Goal: Download file/media: Obtain a digital file from the website

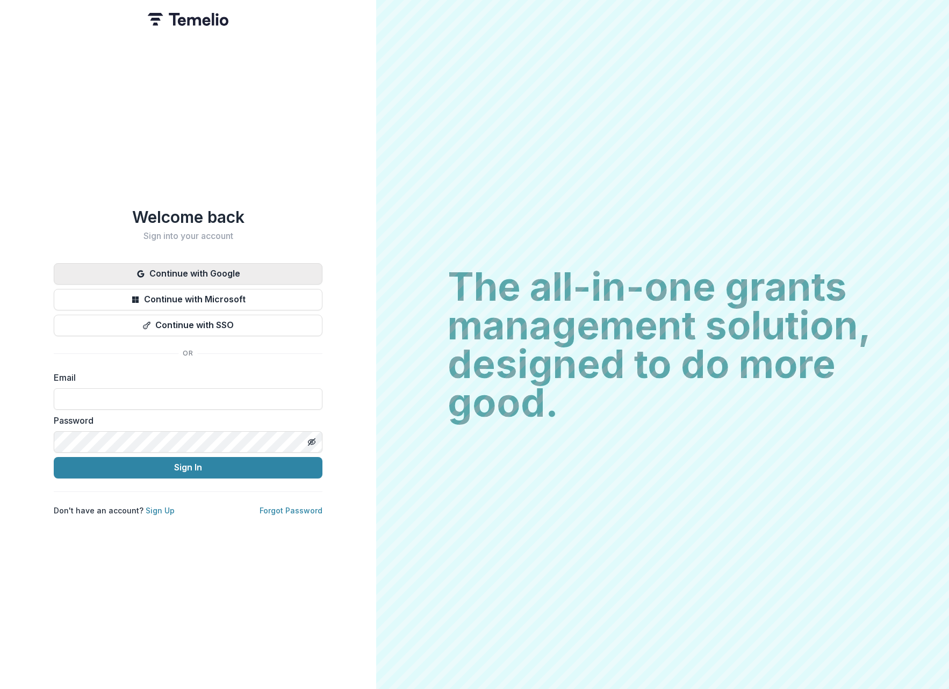
click at [213, 269] on button "Continue with Google" at bounding box center [188, 273] width 269 height 21
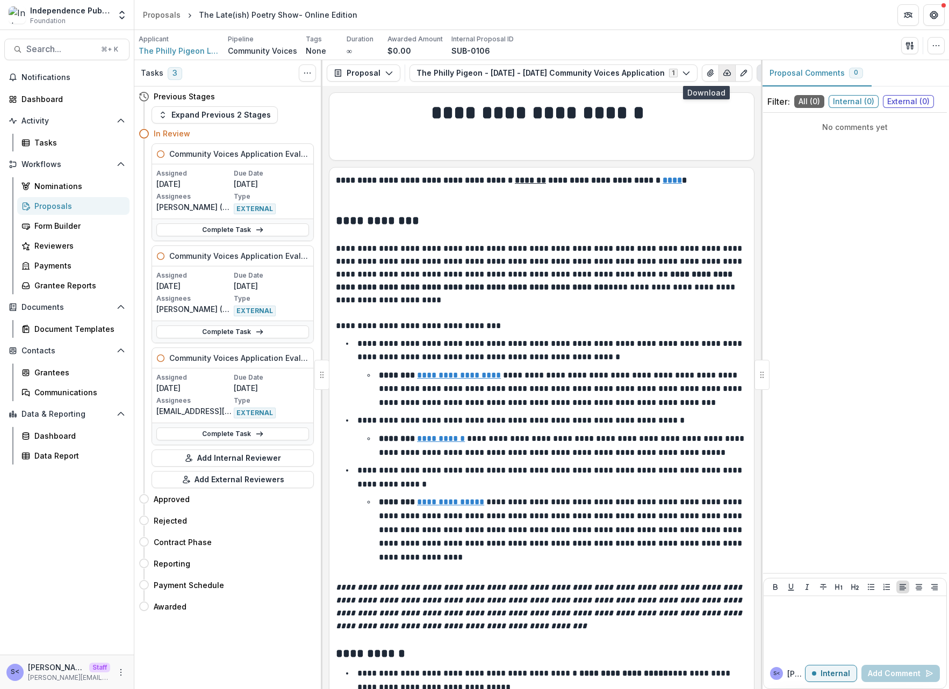
click at [724, 70] on icon "button" at bounding box center [727, 72] width 7 height 5
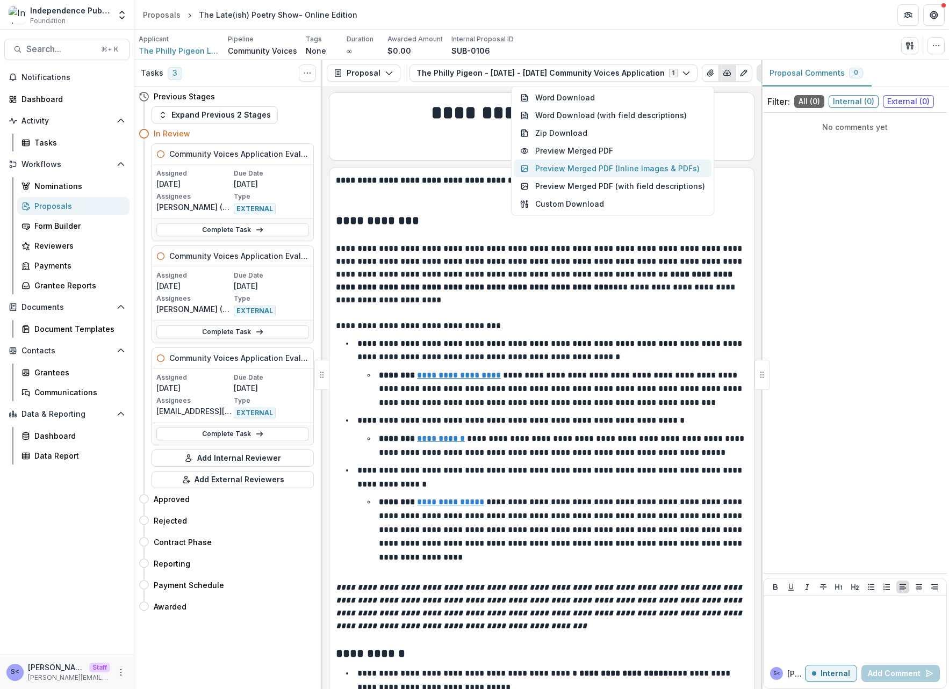
click at [610, 172] on button "Preview Merged PDF (Inline Images & PDFs)" at bounding box center [613, 169] width 198 height 18
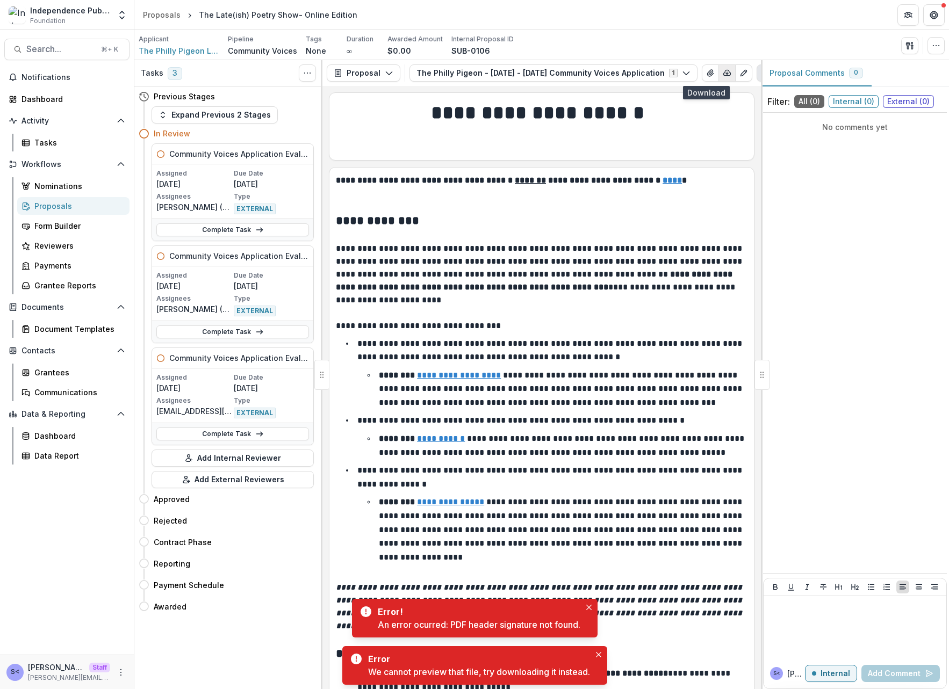
click at [724, 73] on icon "button" at bounding box center [727, 72] width 7 height 5
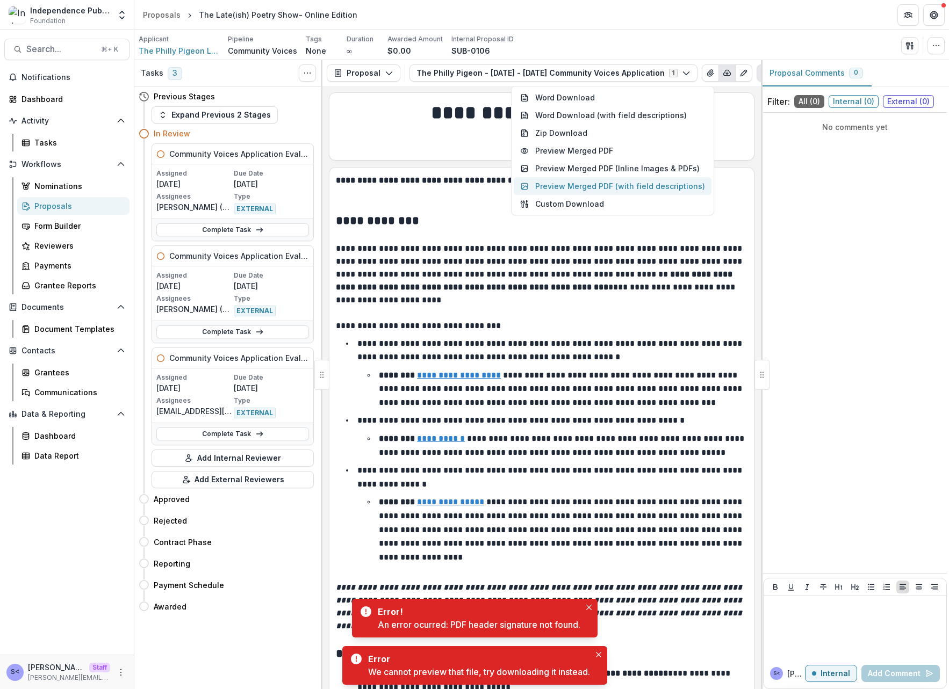
click at [657, 181] on button "Preview Merged PDF (with field descriptions)" at bounding box center [613, 186] width 198 height 18
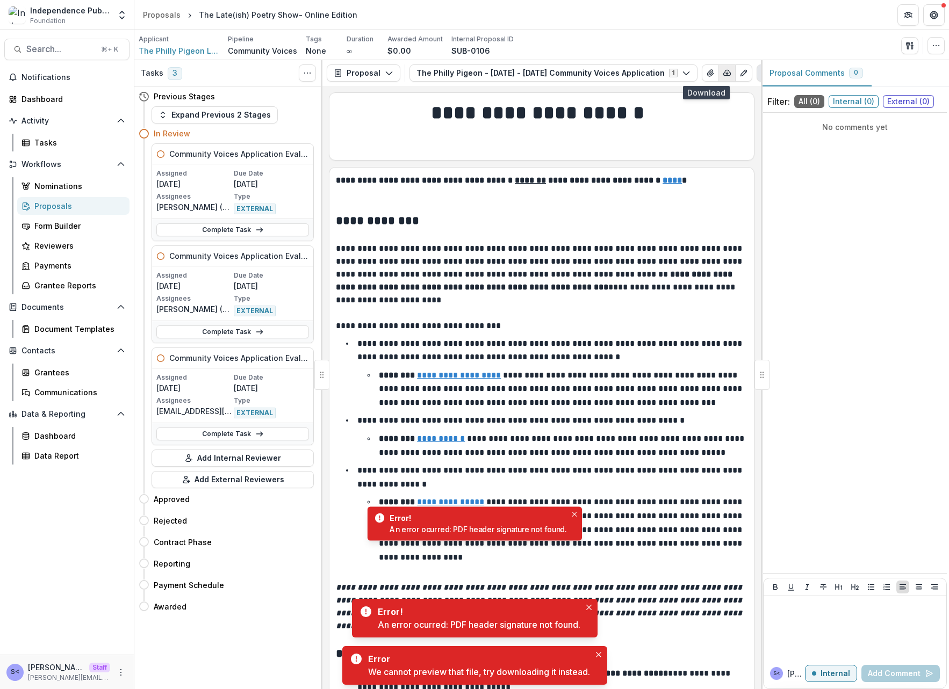
click at [718, 80] on button "button" at bounding box center [726, 72] width 17 height 17
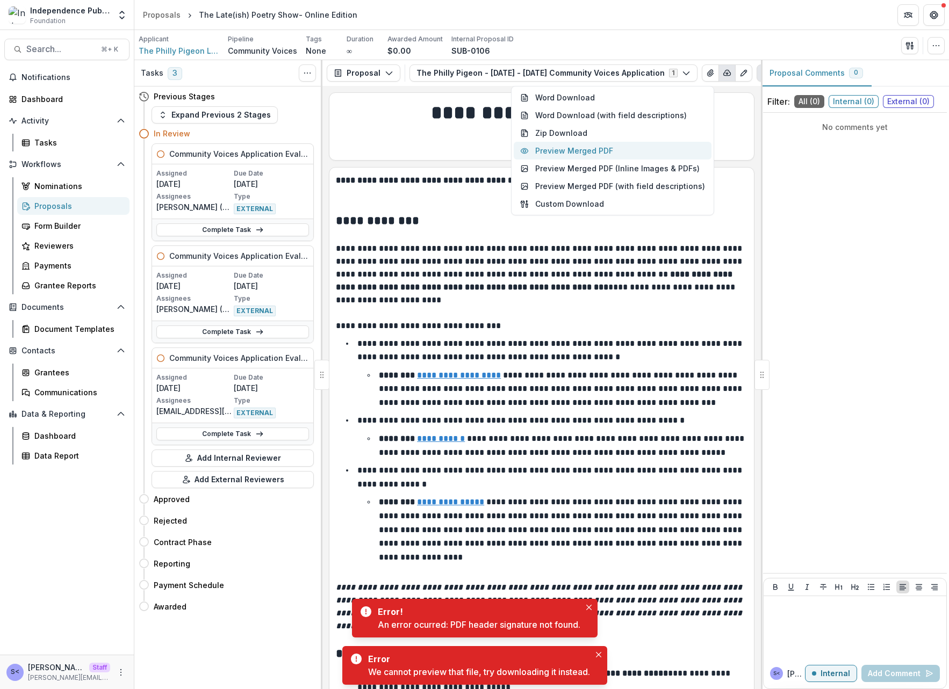
click at [651, 151] on button "Preview Merged PDF" at bounding box center [613, 151] width 198 height 18
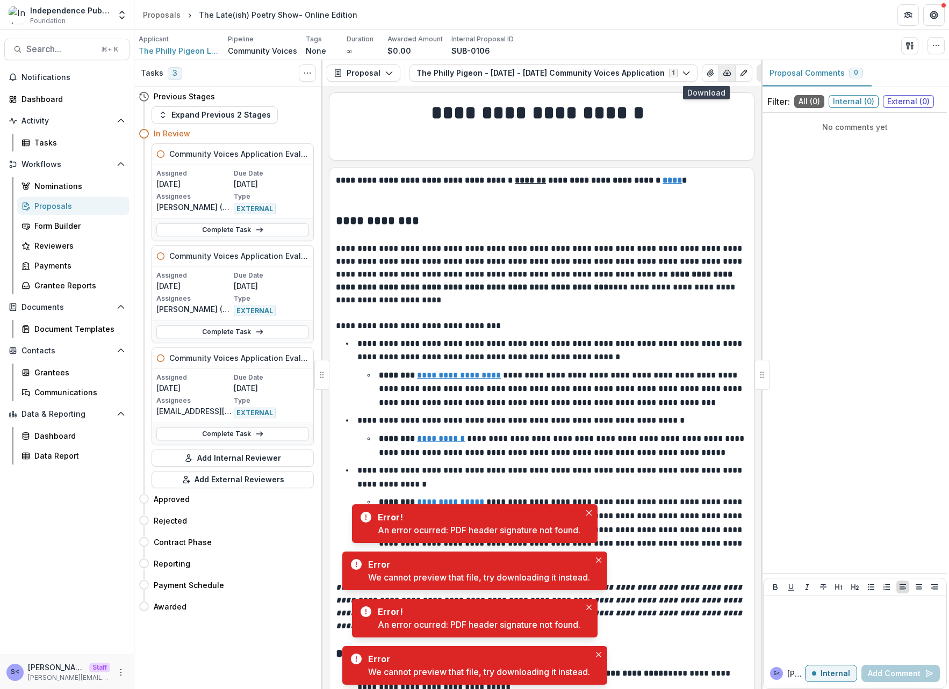
click at [723, 74] on icon "button" at bounding box center [727, 73] width 9 height 9
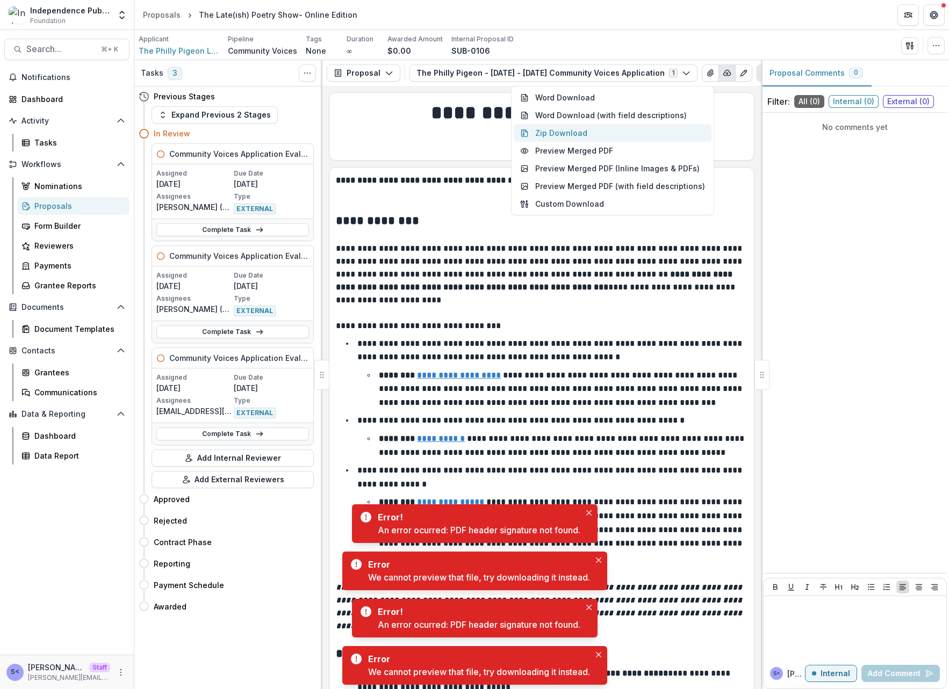
click at [660, 131] on button "Zip Download" at bounding box center [613, 133] width 198 height 18
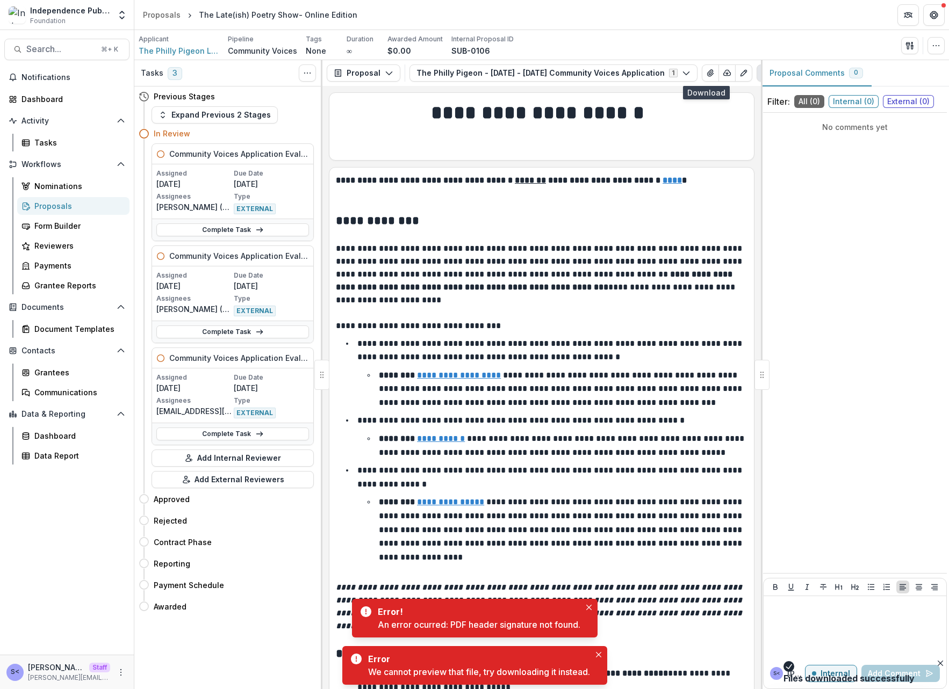
click at [593, 90] on div "**********" at bounding box center [541, 387] width 438 height 603
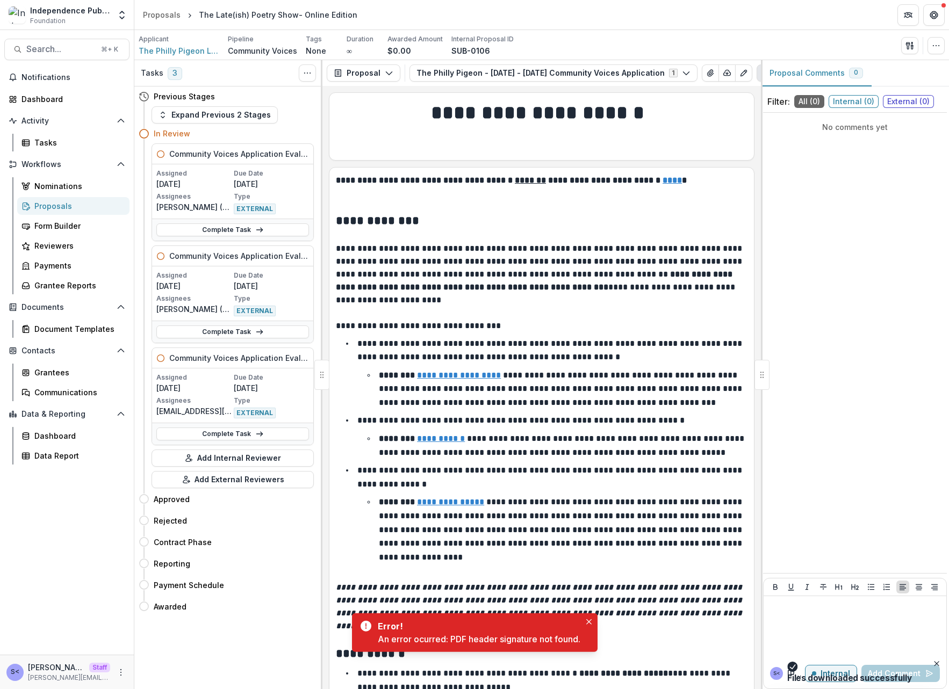
click at [459, 629] on em "**********" at bounding box center [540, 606] width 408 height 47
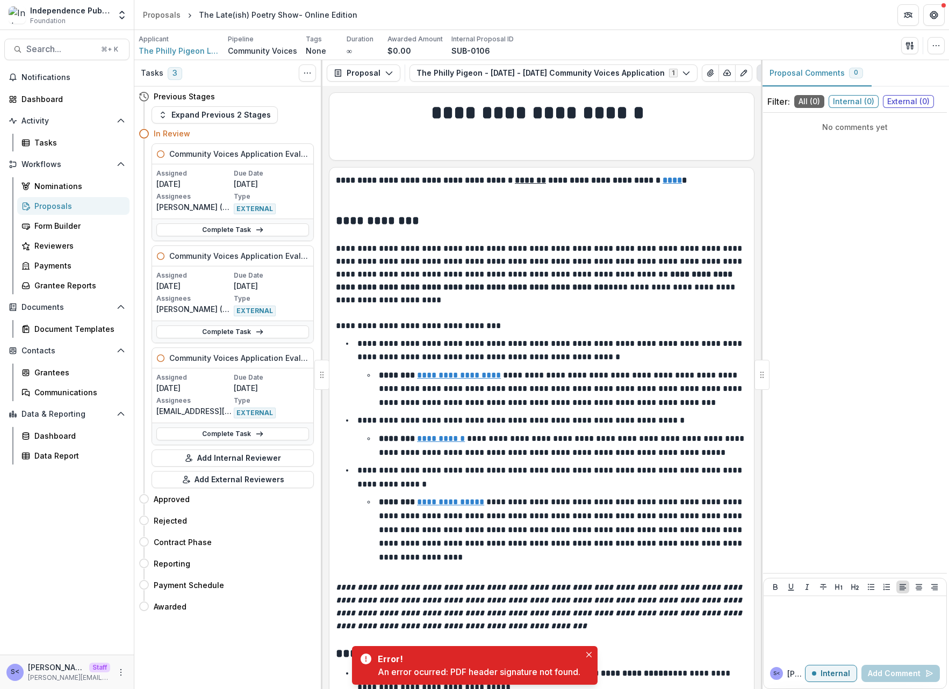
click at [460, 668] on div "An error ocurred: PDF header signature not found." at bounding box center [479, 672] width 203 height 13
copy div "PDF header signature not found"
click at [515, 657] on div "Error!" at bounding box center [477, 659] width 198 height 13
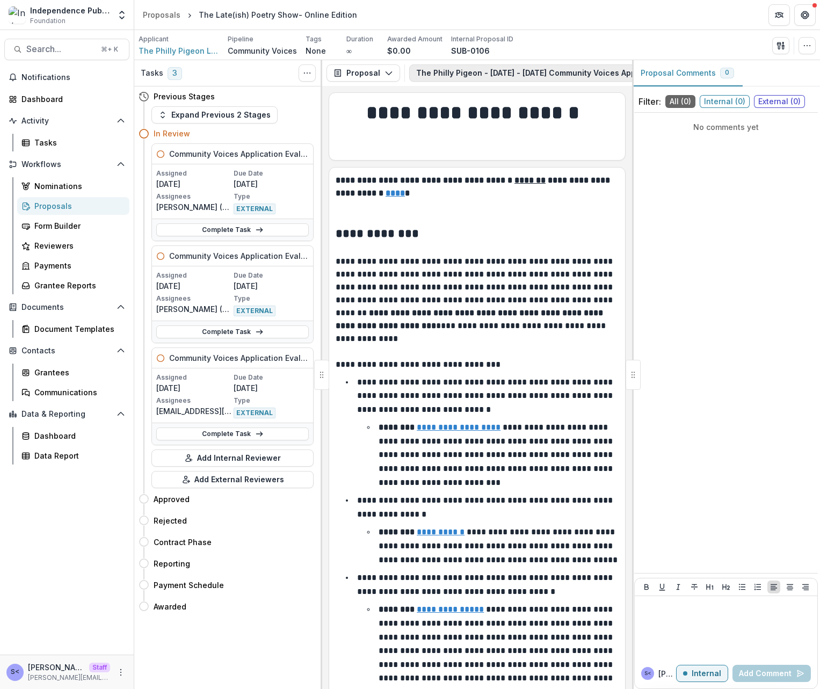
scroll to position [0, 141]
click at [577, 67] on button "button" at bounding box center [585, 72] width 17 height 17
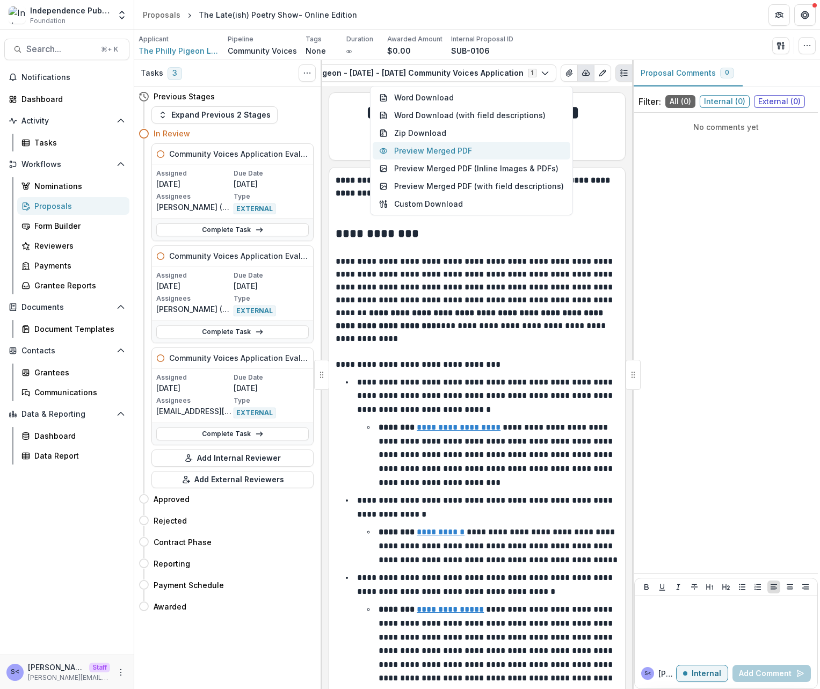
click at [510, 149] on button "Preview Merged PDF" at bounding box center [472, 151] width 198 height 18
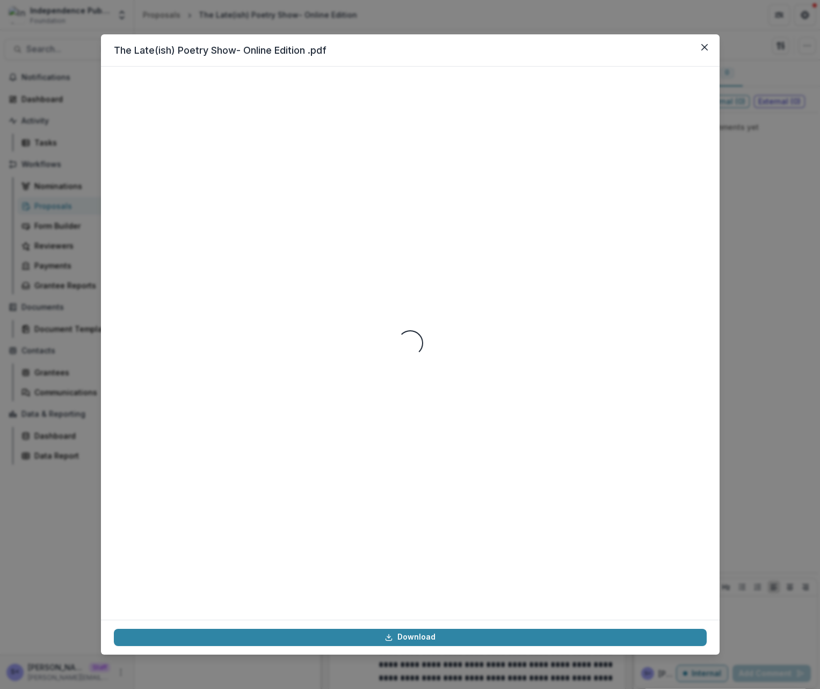
click at [708, 627] on footer "Download" at bounding box center [410, 637] width 619 height 35
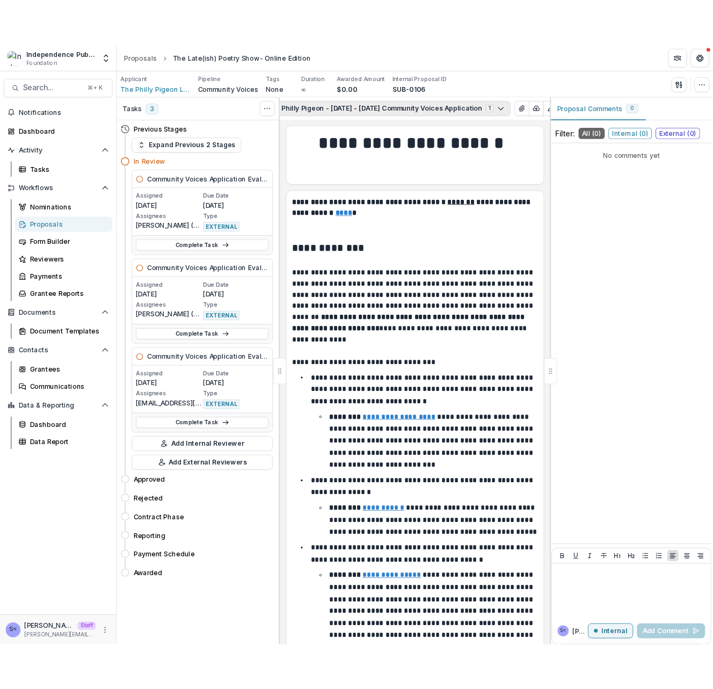
scroll to position [0, 141]
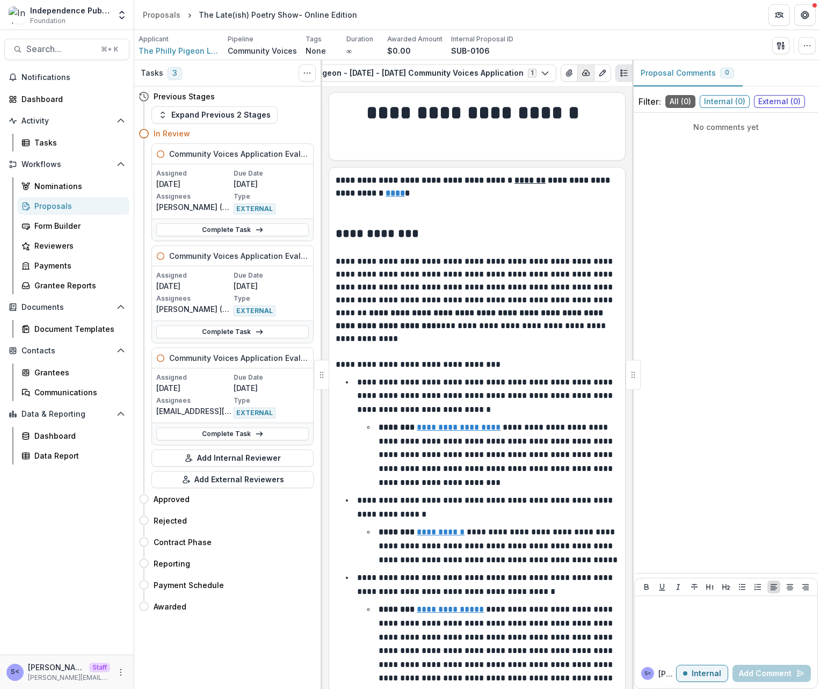
click at [582, 69] on icon "button" at bounding box center [586, 73] width 9 height 9
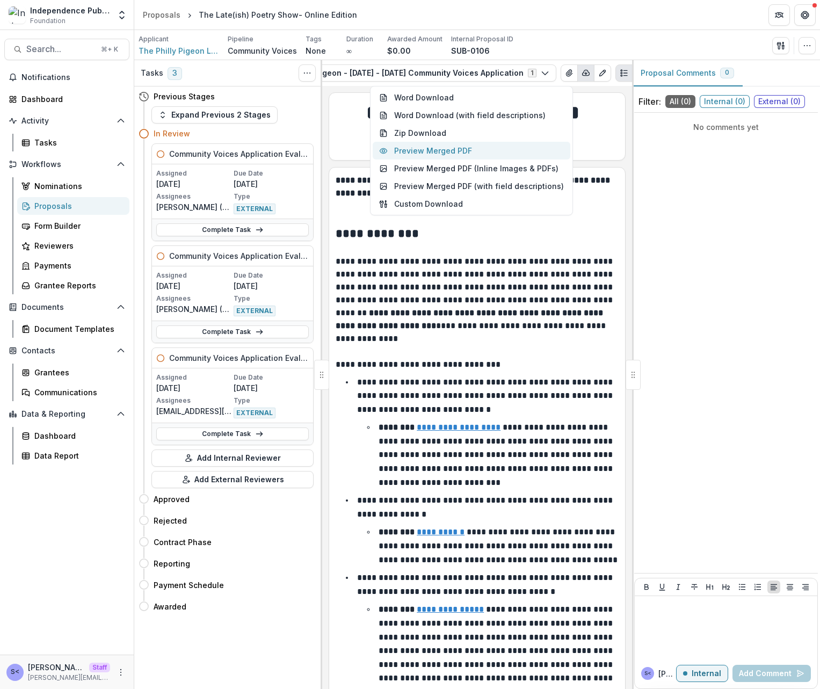
click at [479, 156] on button "Preview Merged PDF" at bounding box center [472, 151] width 198 height 18
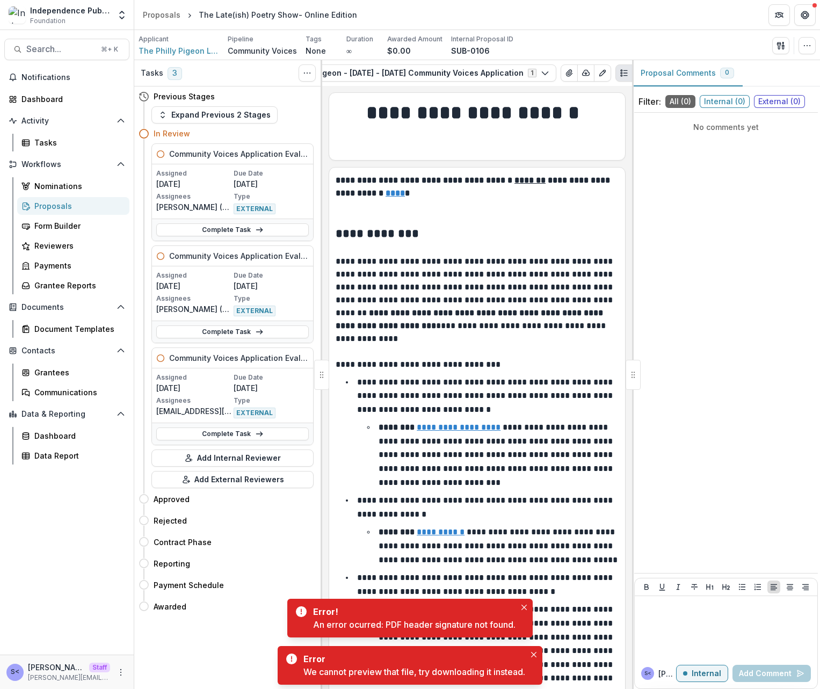
drag, startPoint x: 820, startPoint y: 322, endPoint x: 736, endPoint y: 329, distance: 84.1
click at [736, 329] on div "Filter: All ( 0 ) Internal ( 0 ) External ( 0 ) No comments yet S< Sammy < Inte…" at bounding box center [726, 390] width 188 height 598
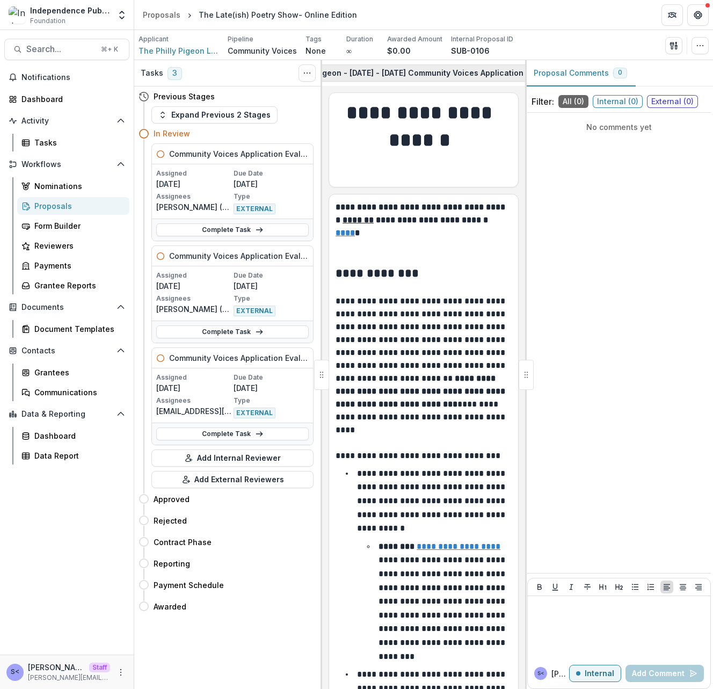
scroll to position [0, 248]
click at [475, 69] on icon "button" at bounding box center [479, 73] width 9 height 9
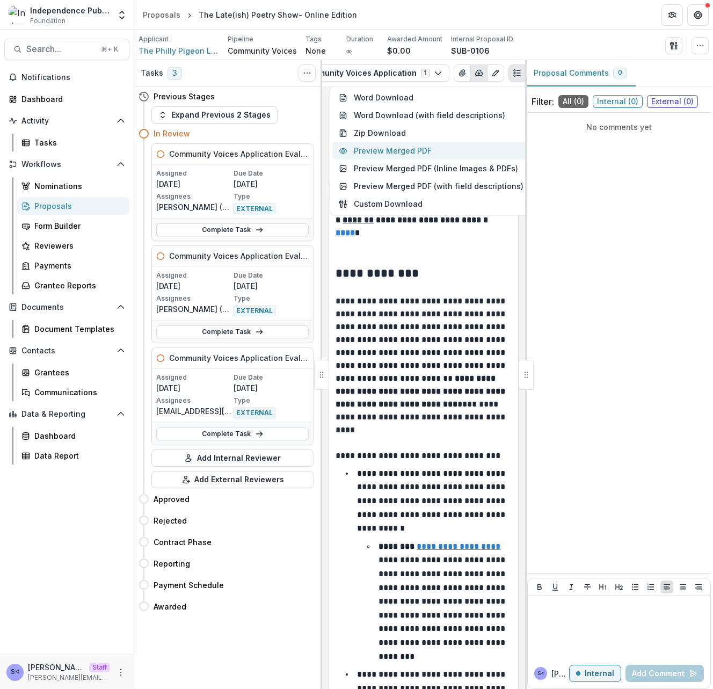
click at [424, 151] on button "Preview Merged PDF" at bounding box center [432, 151] width 198 height 18
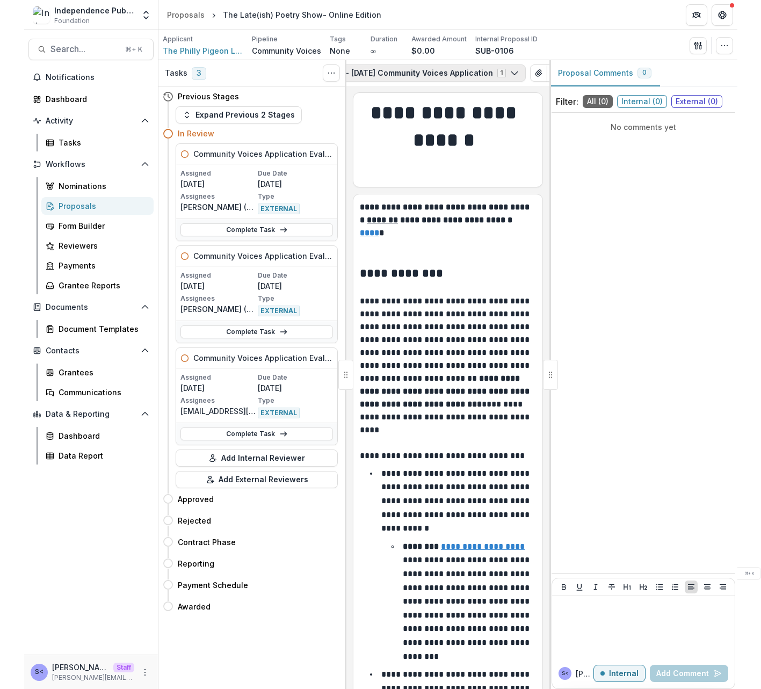
scroll to position [0, 248]
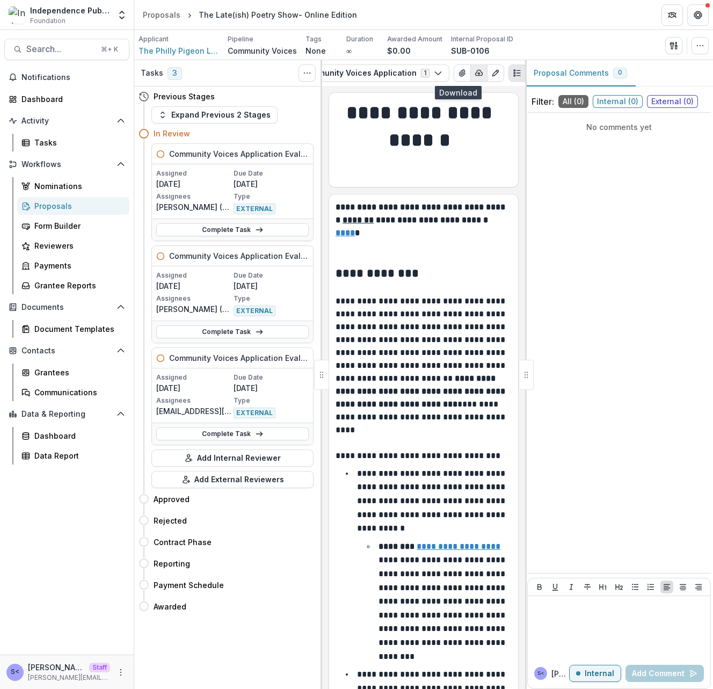
click at [475, 73] on icon "button" at bounding box center [479, 73] width 9 height 9
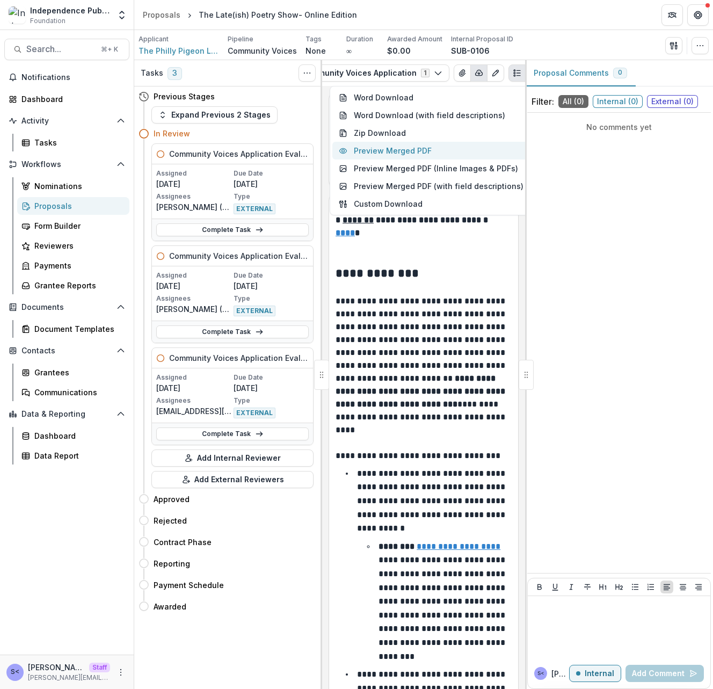
click at [442, 151] on button "Preview Merged PDF" at bounding box center [432, 151] width 198 height 18
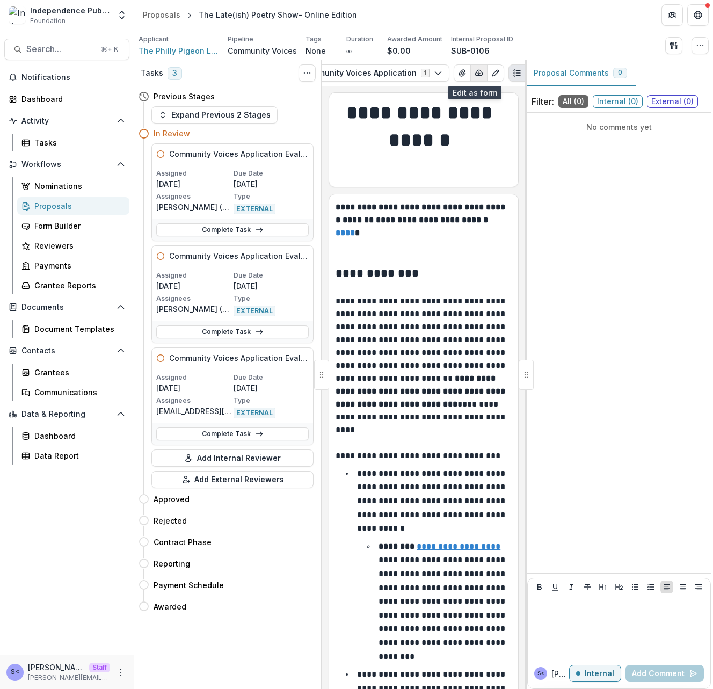
click at [471, 71] on button "button" at bounding box center [479, 72] width 17 height 17
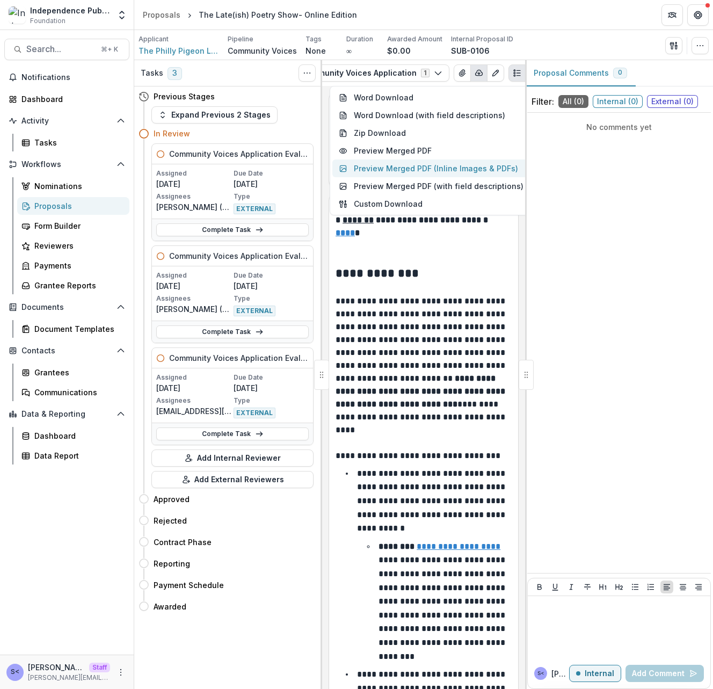
click at [494, 165] on button "Preview Merged PDF (Inline Images & PDFs)" at bounding box center [432, 169] width 198 height 18
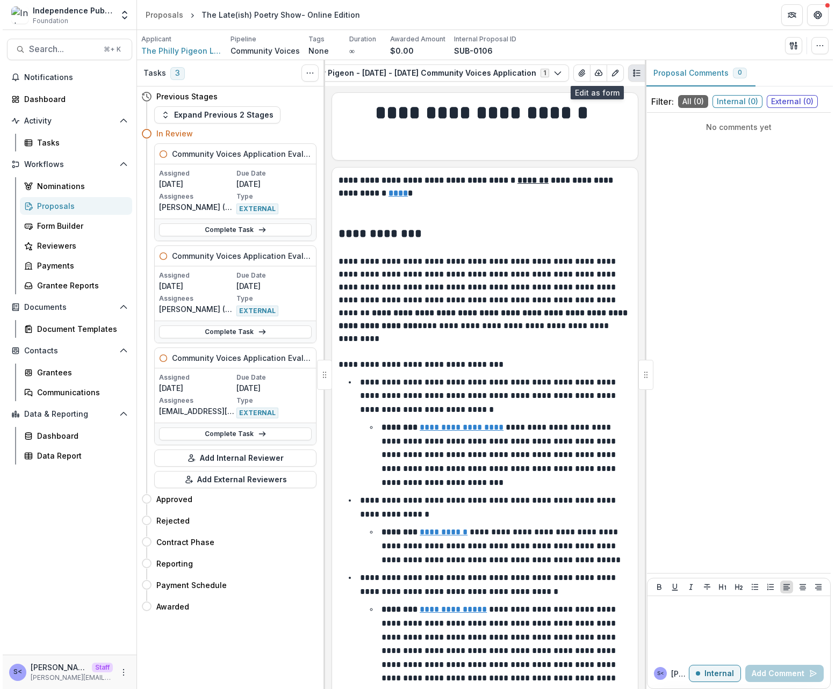
scroll to position [0, 126]
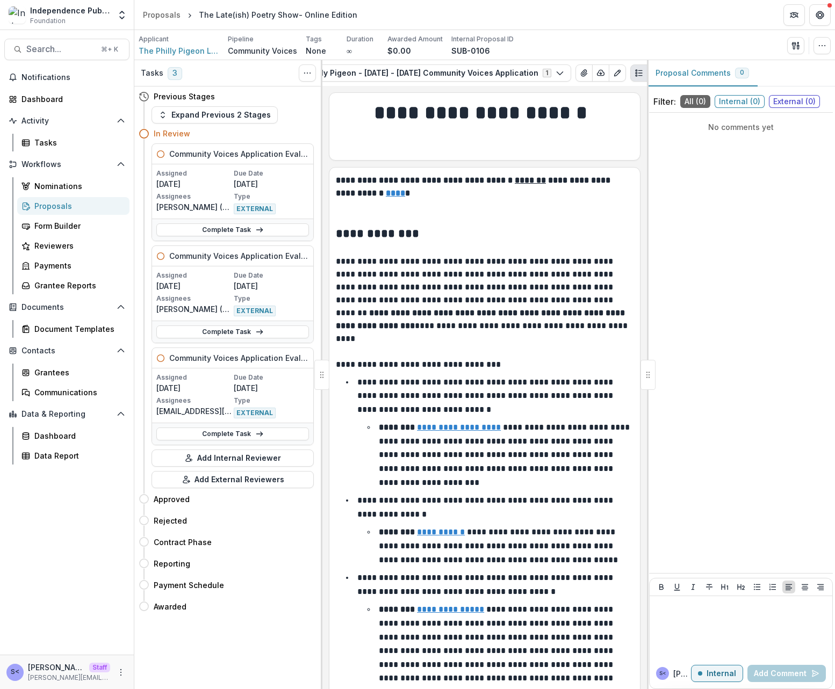
click at [690, 206] on div "No comments yet" at bounding box center [741, 343] width 184 height 452
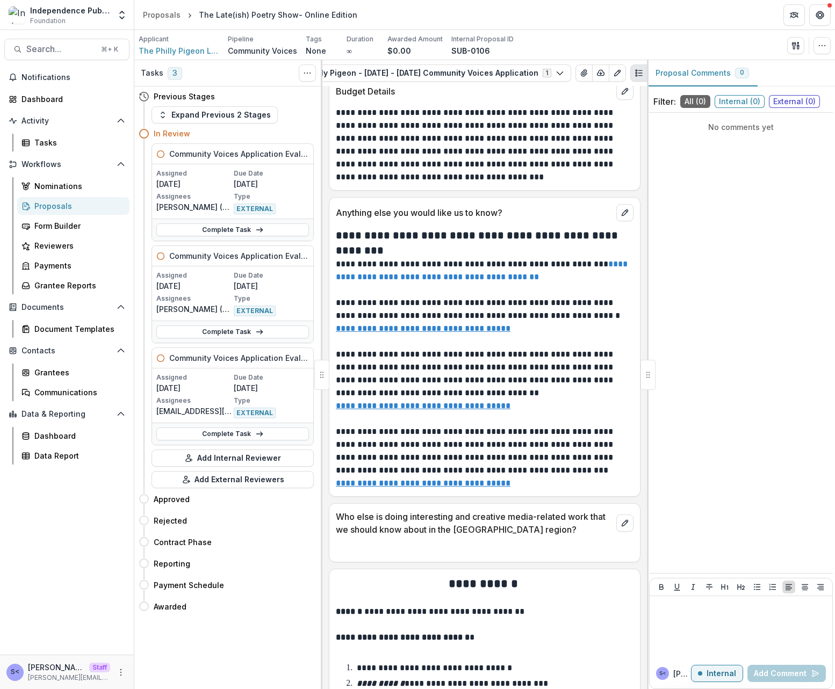
scroll to position [7583, 0]
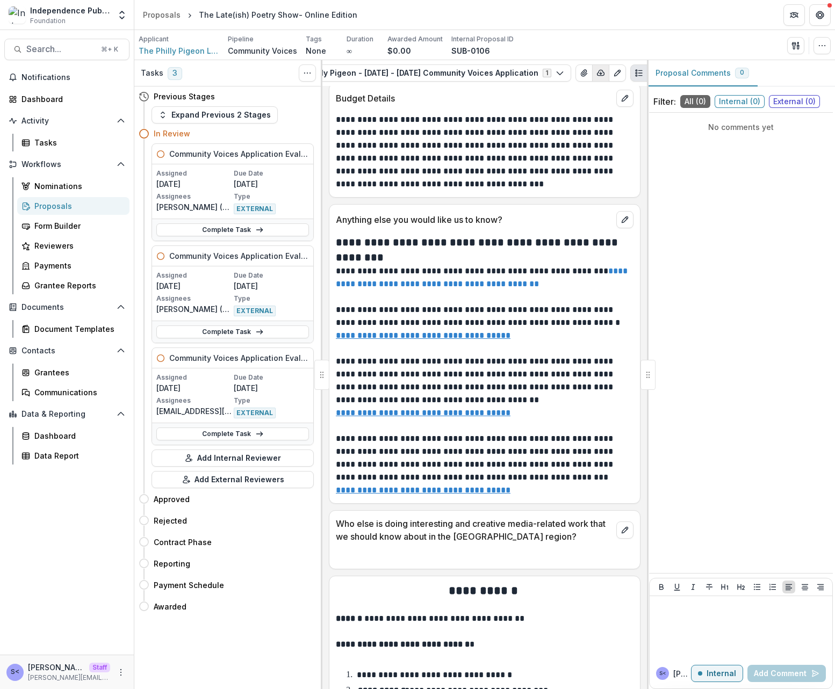
click at [596, 76] on icon "button" at bounding box center [600, 73] width 9 height 9
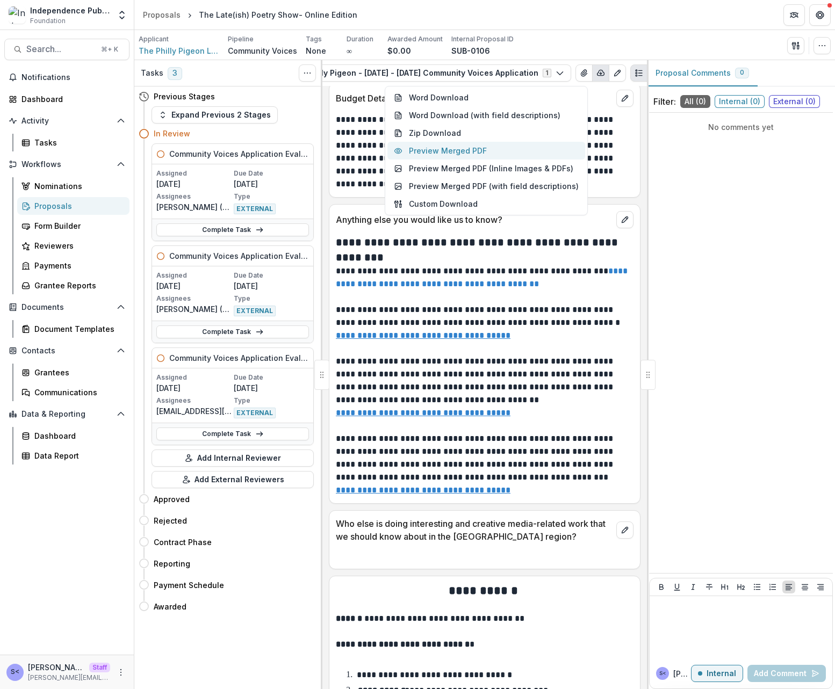
click at [511, 148] on button "Preview Merged PDF" at bounding box center [486, 151] width 198 height 18
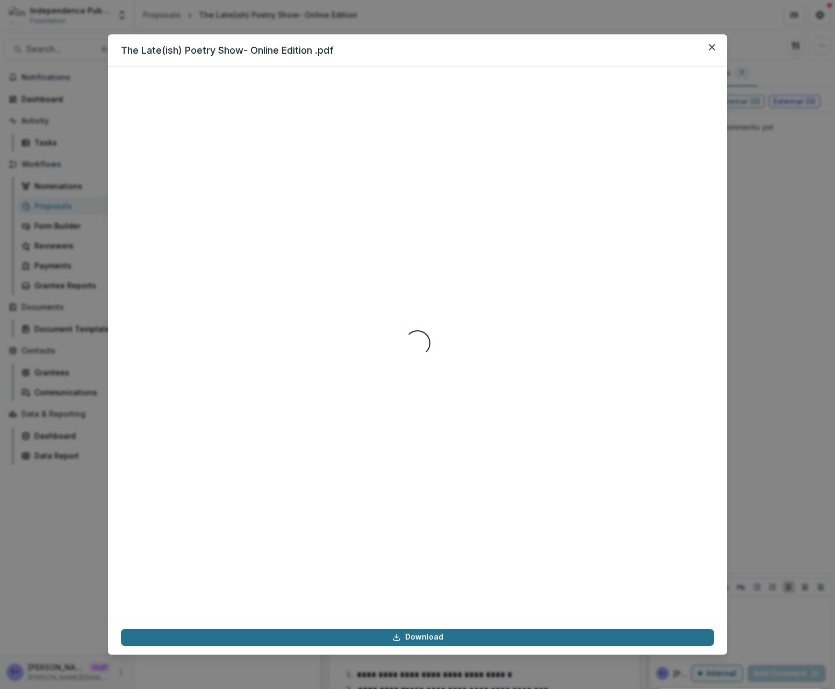
click at [663, 636] on link "Download" at bounding box center [417, 637] width 593 height 17
click at [653, 636] on link "Download" at bounding box center [417, 637] width 593 height 17
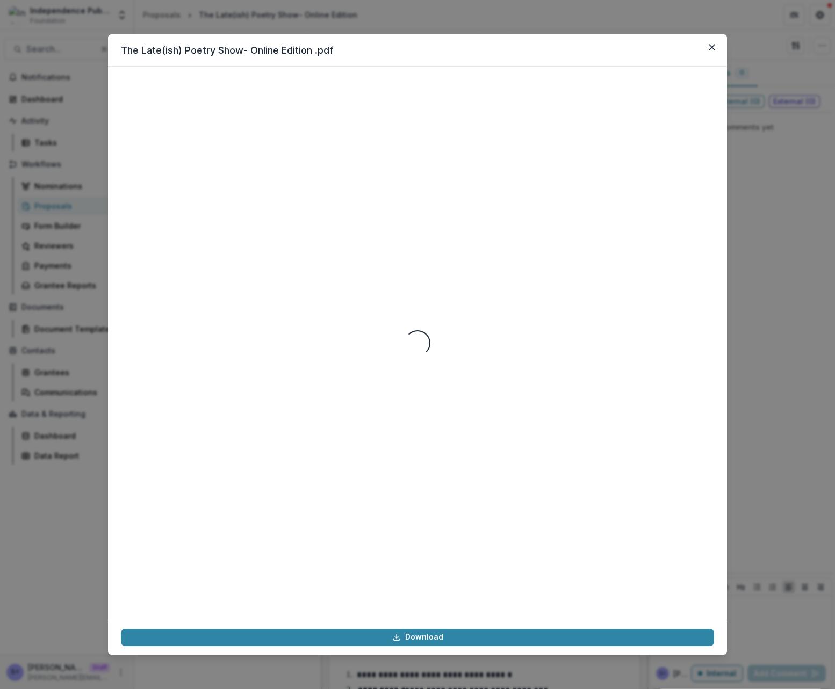
click at [713, 49] on div "The Late(ish) Poetry Show- Online Edition .pdf Loading... Download" at bounding box center [417, 344] width 835 height 689
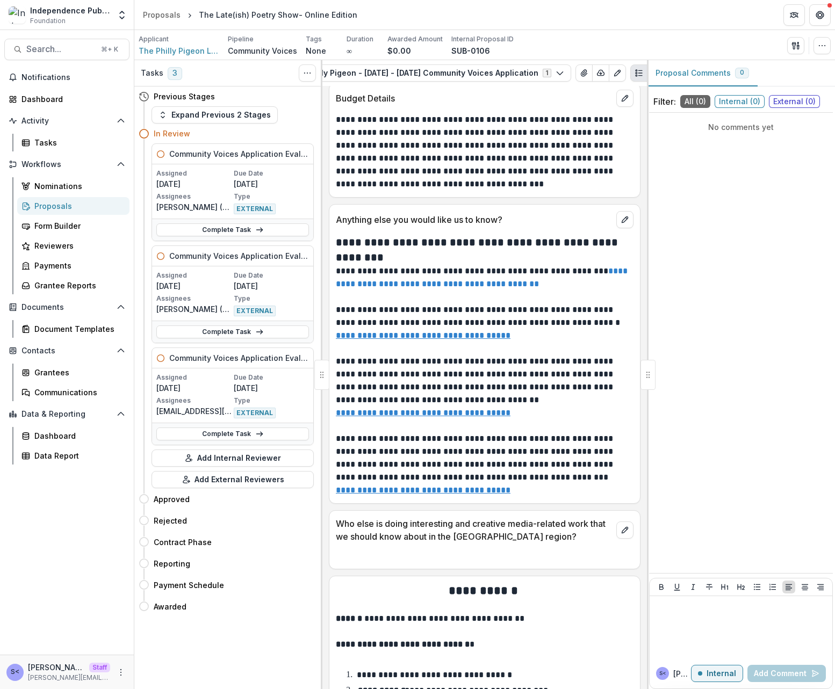
click at [713, 256] on div "No comments yet" at bounding box center [741, 343] width 184 height 452
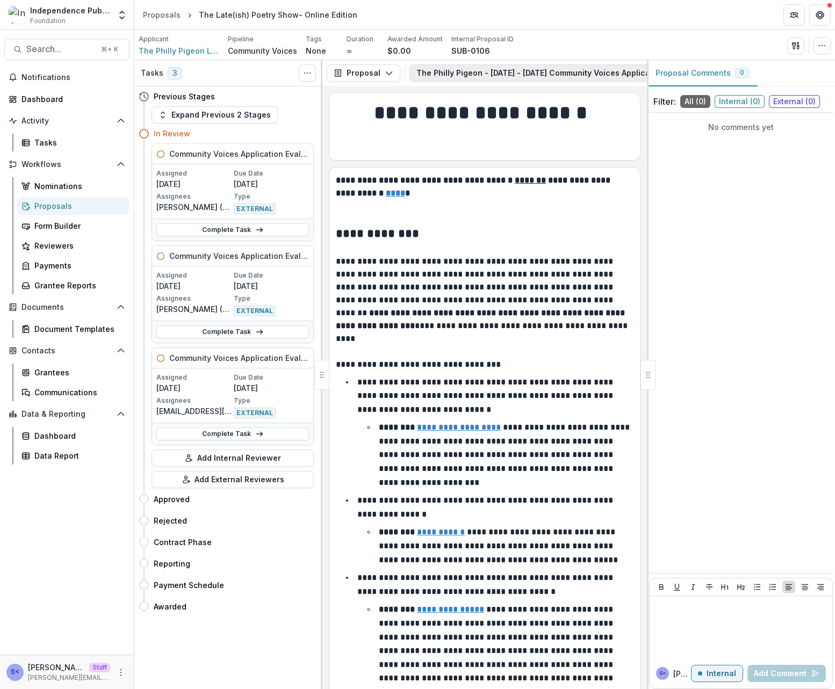
scroll to position [0, 126]
click at [597, 73] on icon "button" at bounding box center [600, 72] width 7 height 5
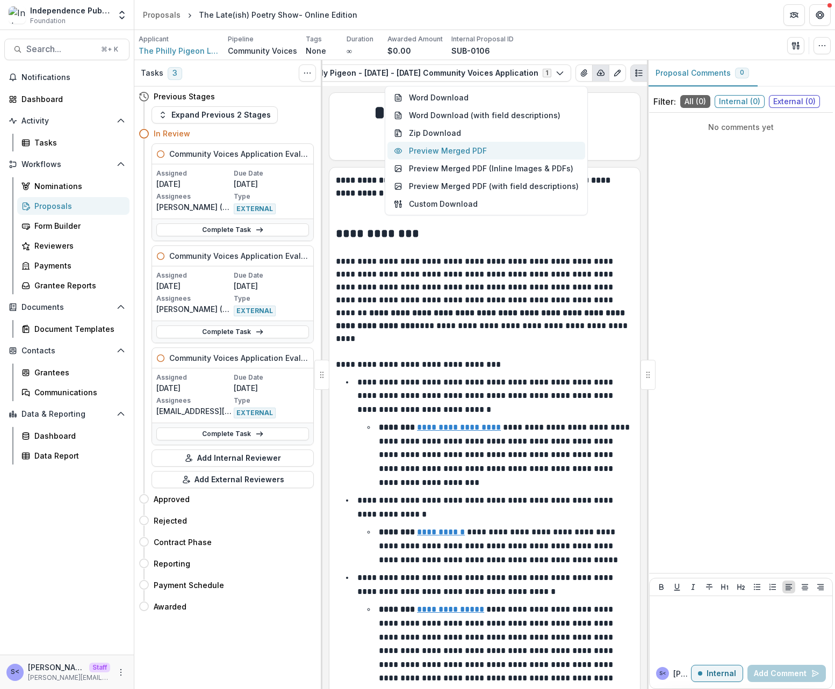
click at [492, 153] on button "Preview Merged PDF" at bounding box center [486, 151] width 198 height 18
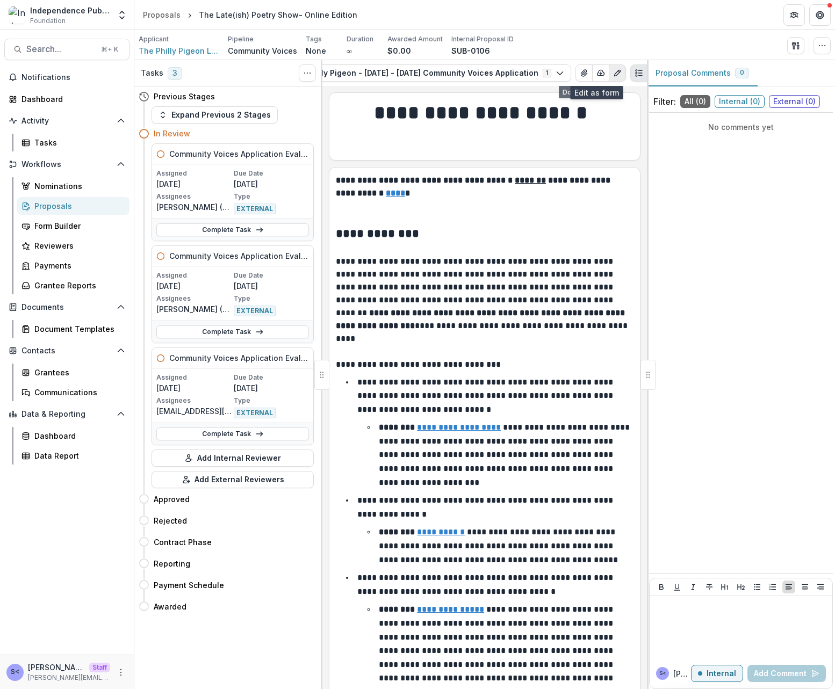
click at [609, 70] on button "Edit as form" at bounding box center [617, 72] width 17 height 17
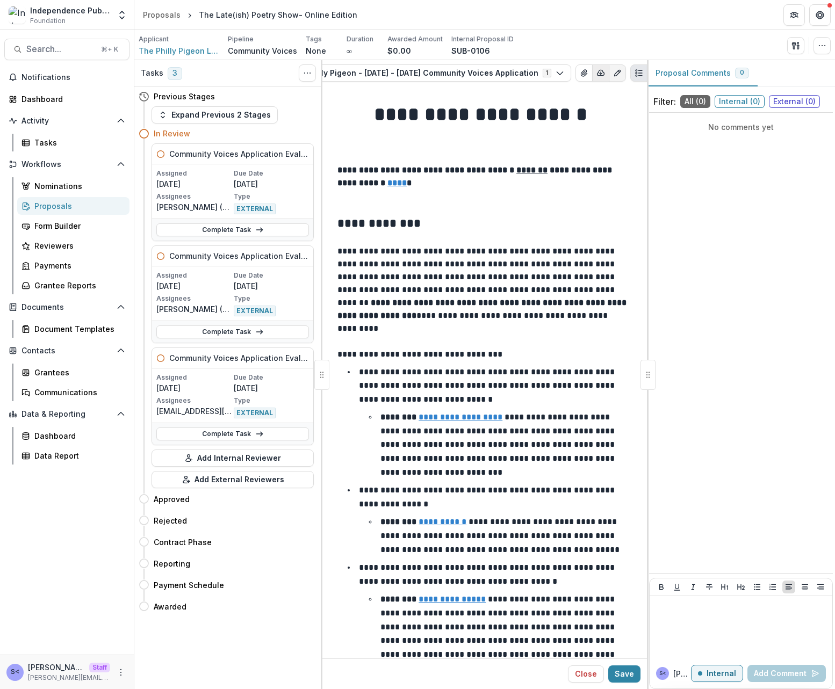
click at [596, 71] on icon "button" at bounding box center [600, 73] width 9 height 9
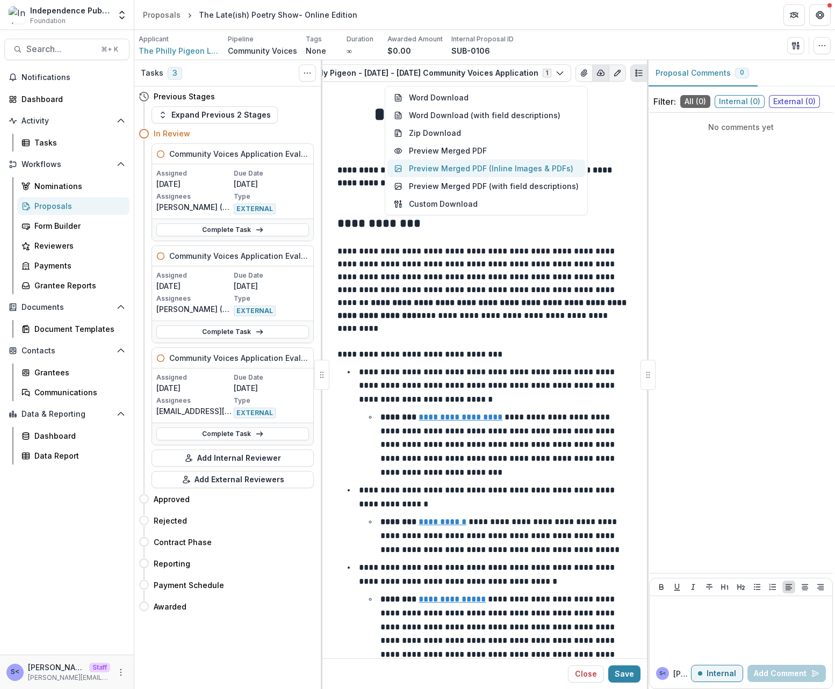
click at [508, 173] on button "Preview Merged PDF (Inline Images & PDFs)" at bounding box center [486, 169] width 198 height 18
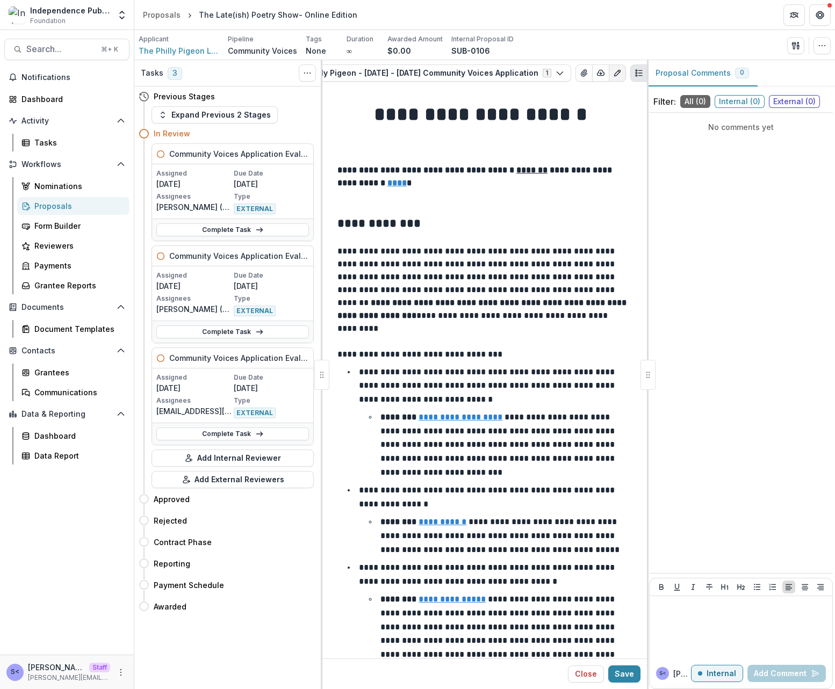
click at [609, 68] on button "Edit as form" at bounding box center [617, 72] width 17 height 17
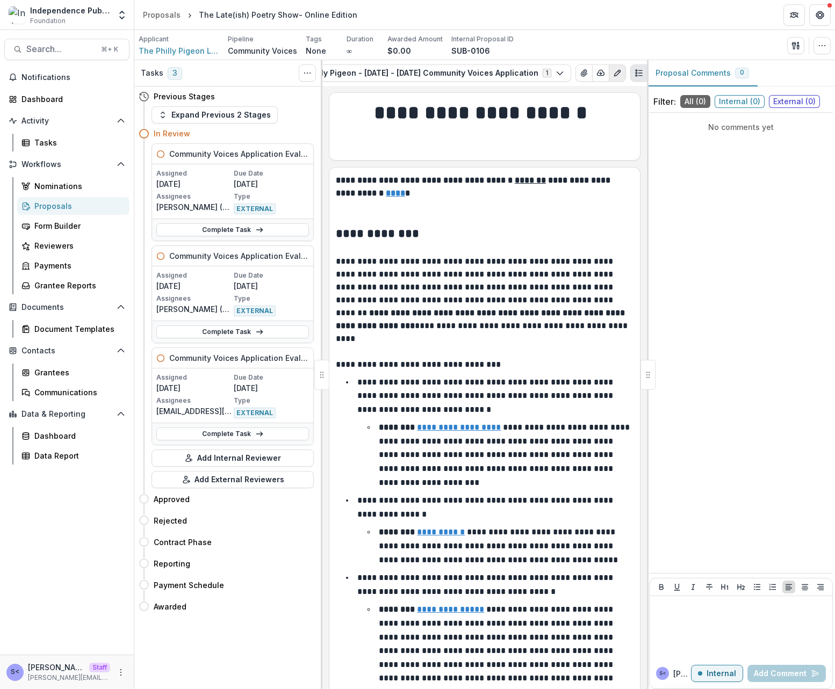
click at [613, 69] on icon "Edit as form" at bounding box center [617, 73] width 9 height 9
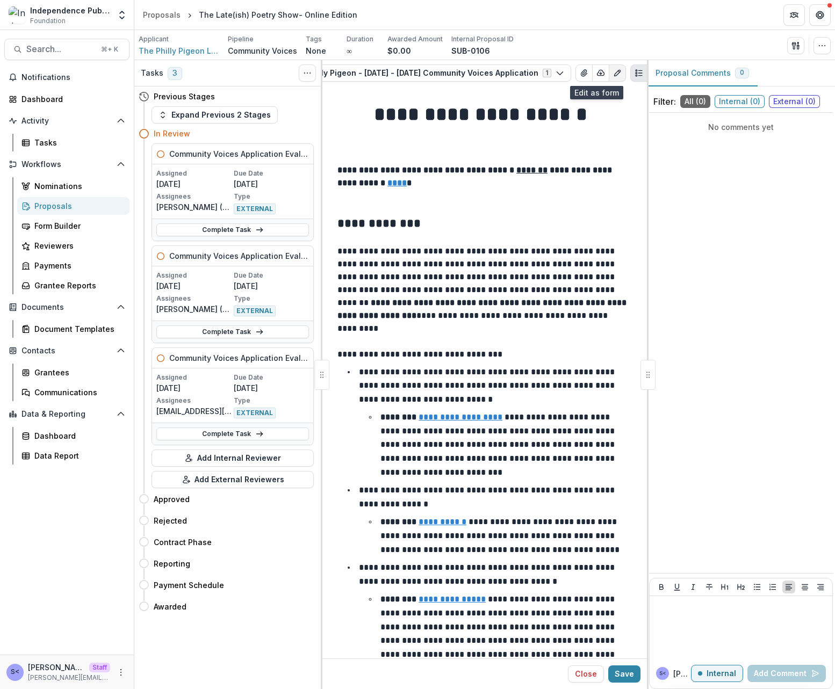
click at [614, 71] on g "Edit as form" at bounding box center [617, 73] width 6 height 6
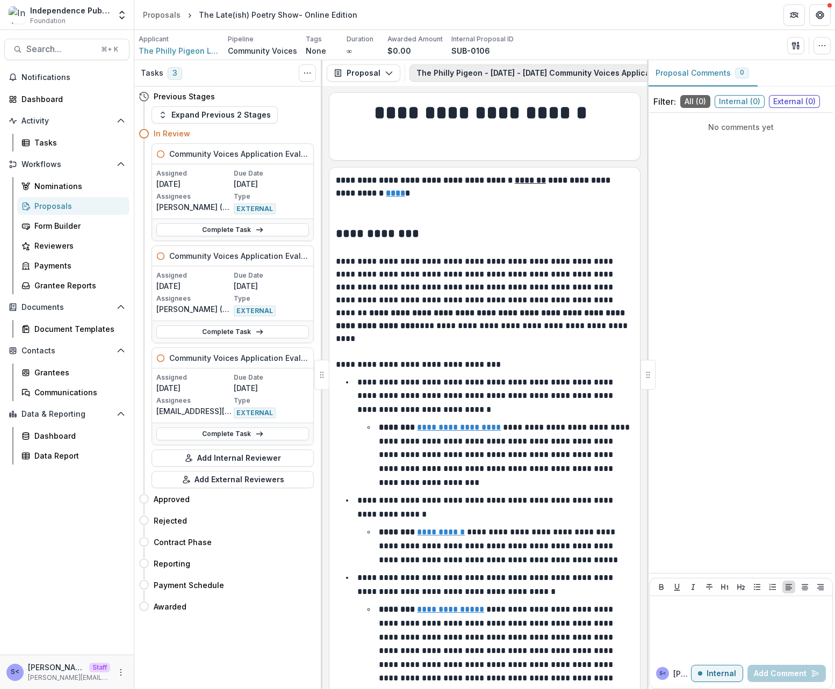
scroll to position [0, 126]
click at [596, 69] on icon "button" at bounding box center [600, 73] width 9 height 9
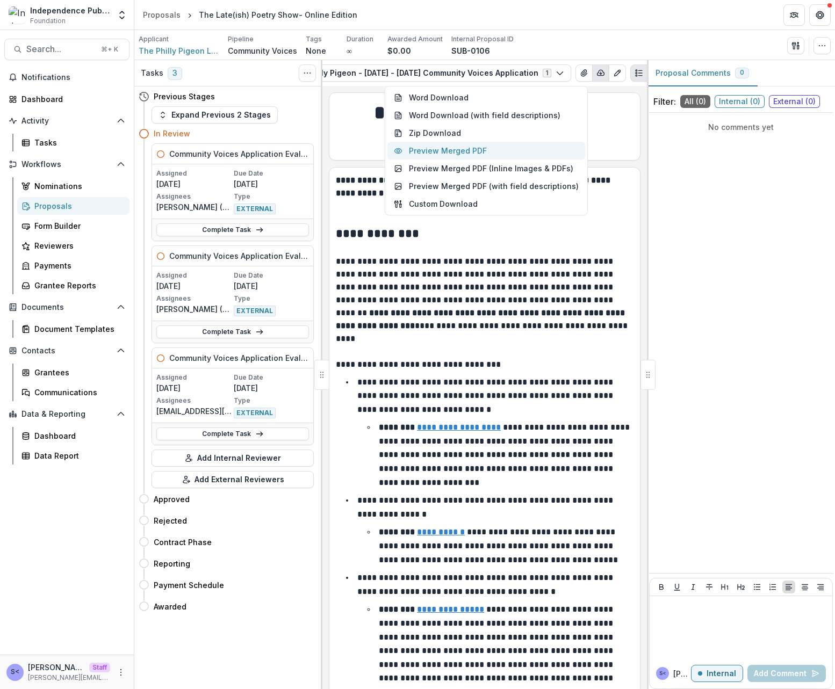
click at [504, 154] on button "Preview Merged PDF" at bounding box center [486, 151] width 198 height 18
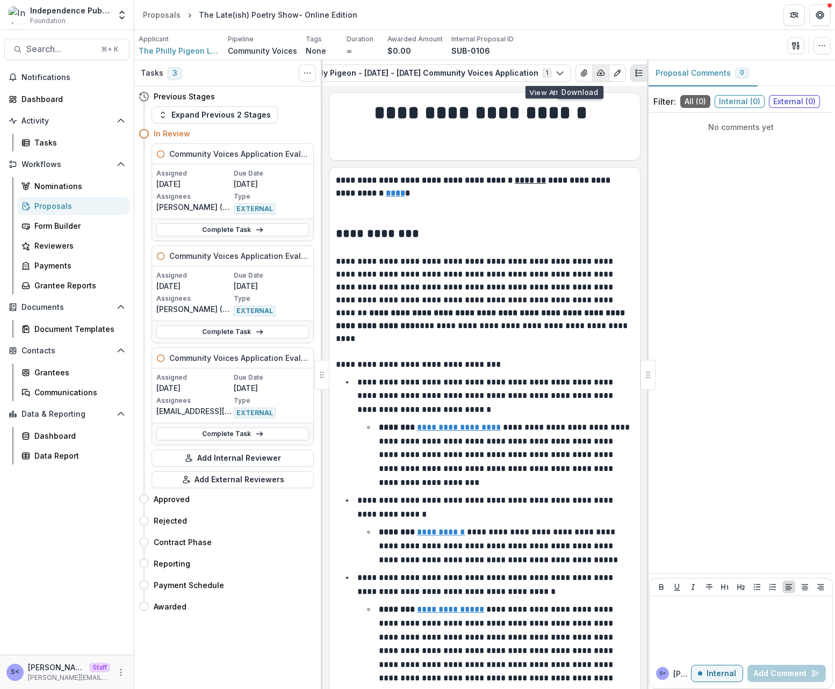
click at [596, 74] on icon "button" at bounding box center [600, 73] width 9 height 9
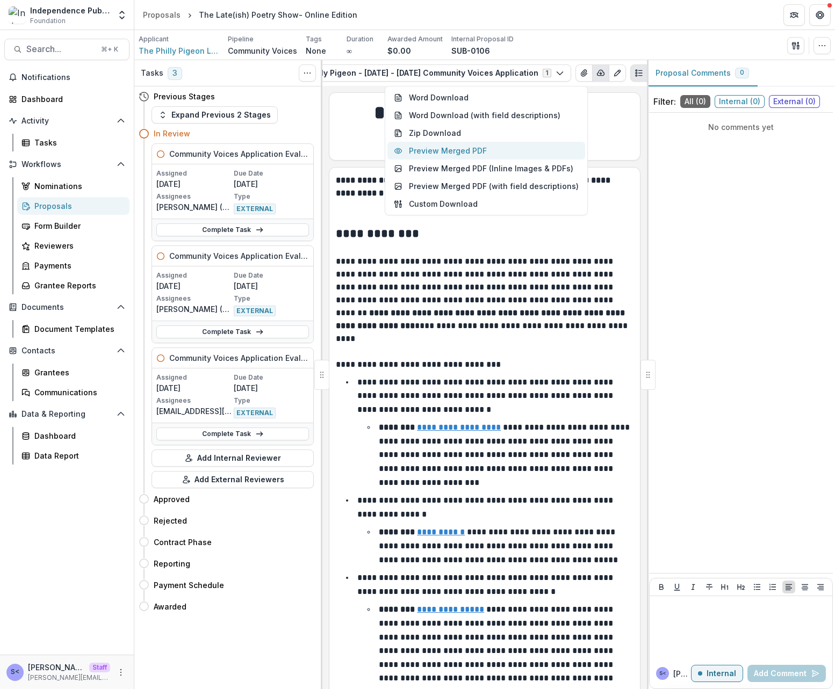
click at [496, 143] on button "Preview Merged PDF" at bounding box center [486, 151] width 198 height 18
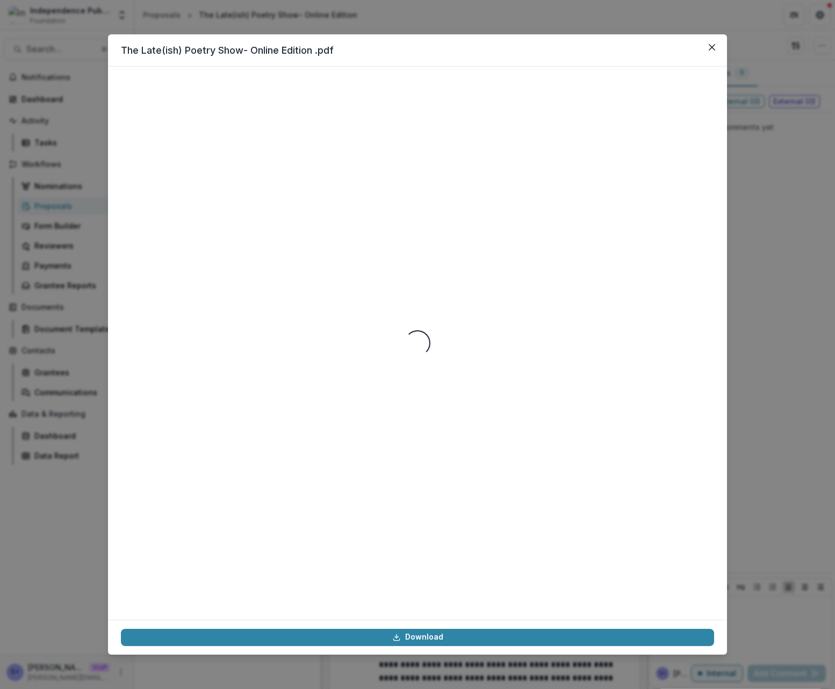
click at [750, 24] on div "The Late(ish) Poetry Show- Online Edition .pdf Loading... Download" at bounding box center [417, 344] width 835 height 689
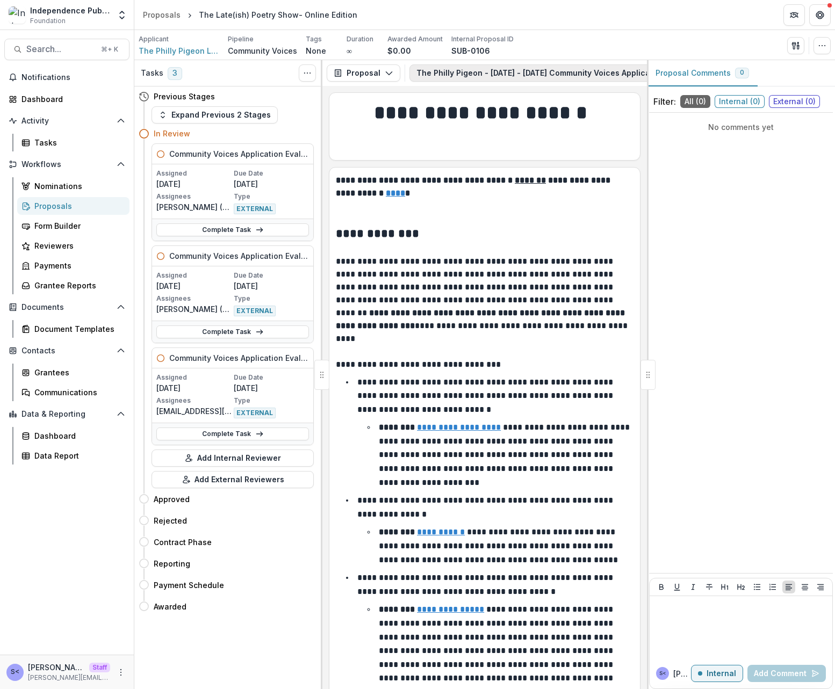
scroll to position [0, 126]
click at [596, 74] on icon "button" at bounding box center [600, 73] width 9 height 9
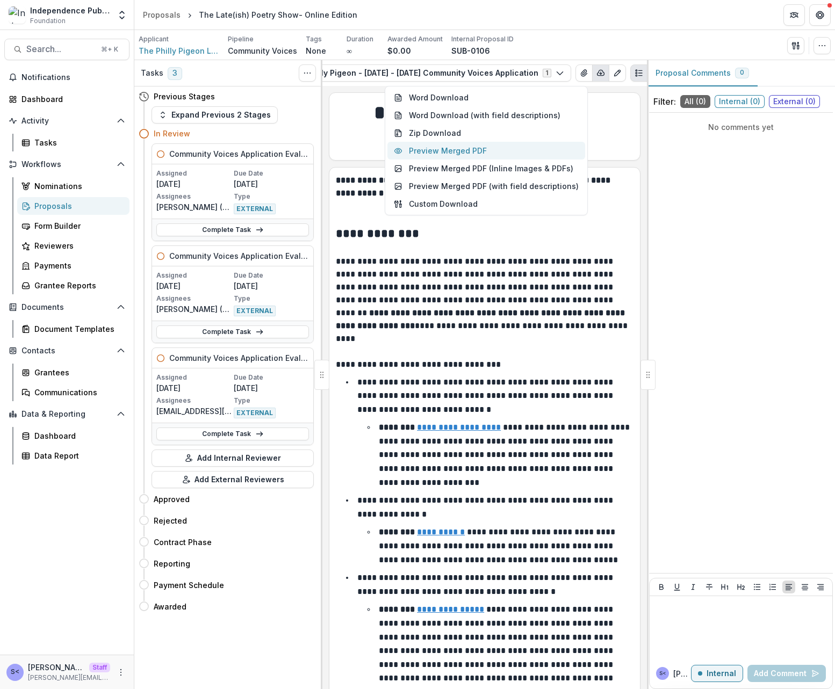
click at [498, 151] on button "Preview Merged PDF" at bounding box center [486, 151] width 198 height 18
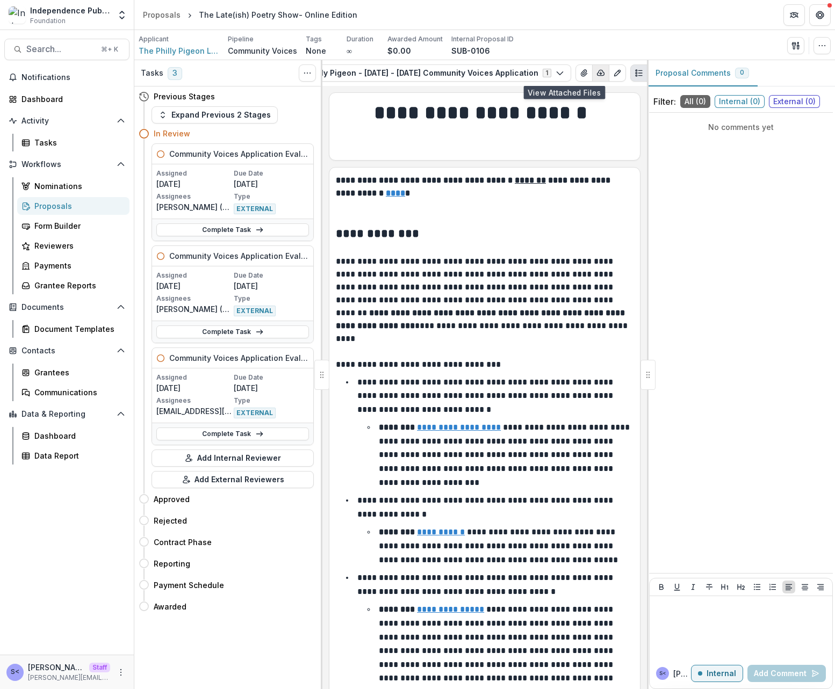
click at [596, 76] on icon "button" at bounding box center [600, 73] width 9 height 9
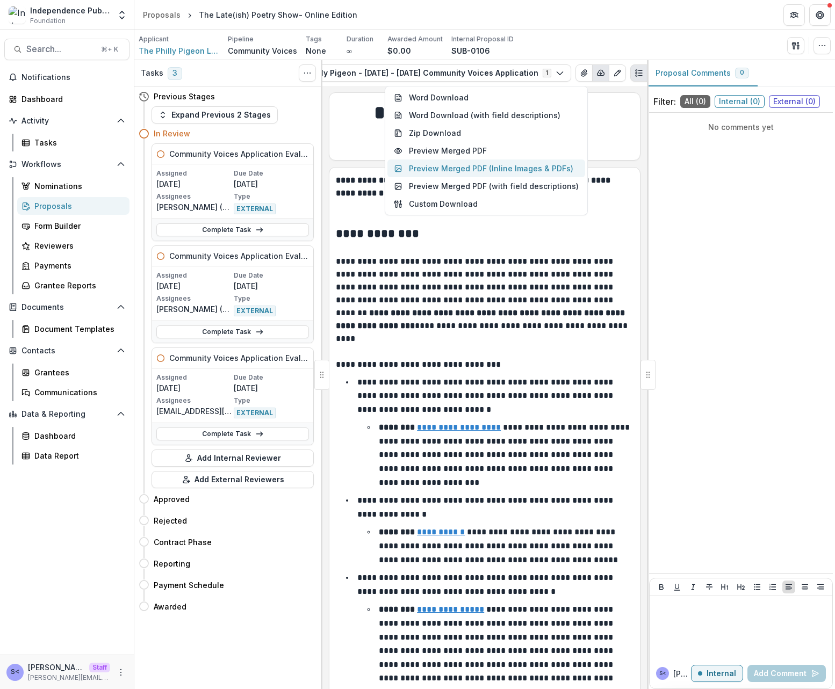
click at [549, 170] on button "Preview Merged PDF (Inline Images & PDFs)" at bounding box center [486, 169] width 198 height 18
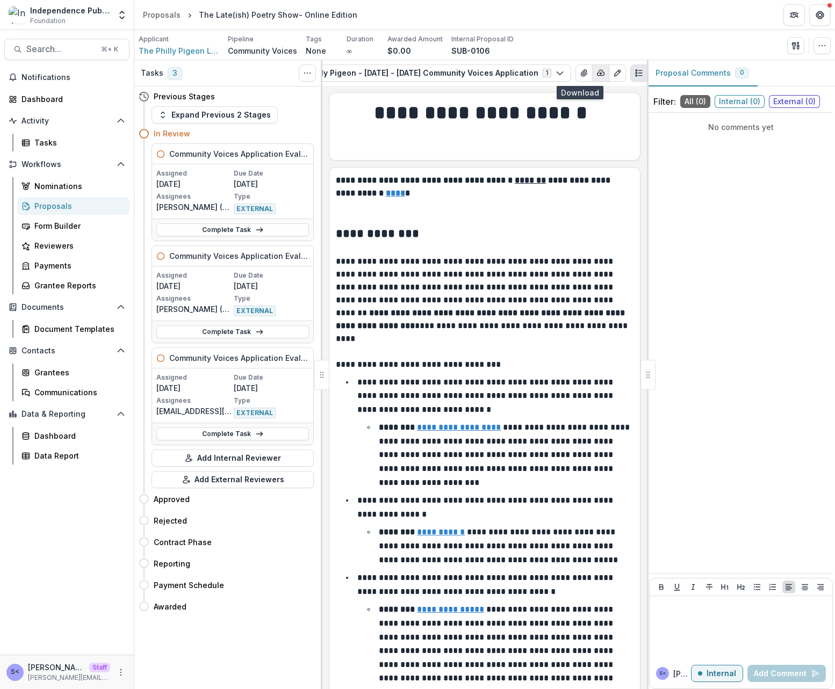
click at [596, 72] on icon "button" at bounding box center [600, 73] width 9 height 9
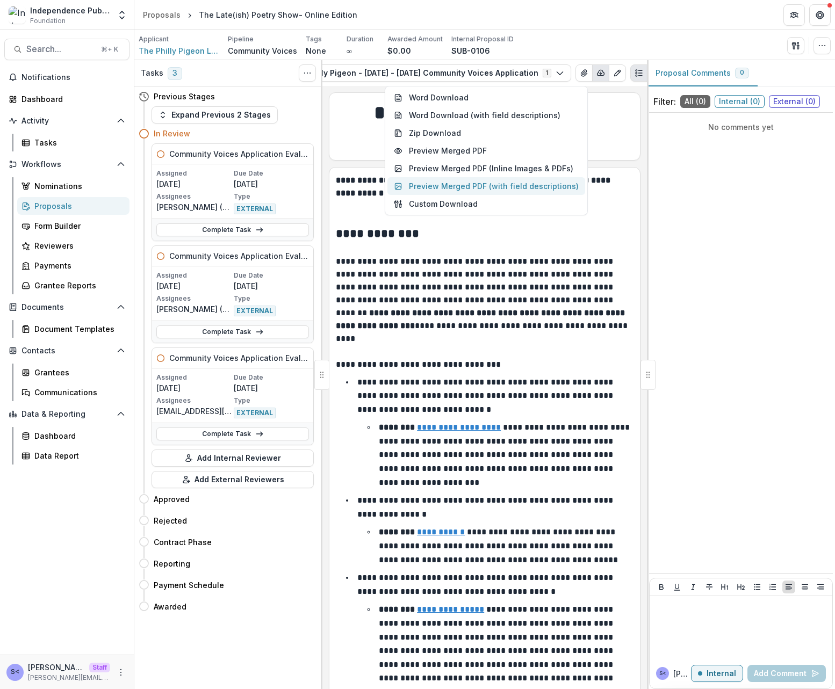
click at [506, 191] on button "Preview Merged PDF (with field descriptions)" at bounding box center [486, 186] width 198 height 18
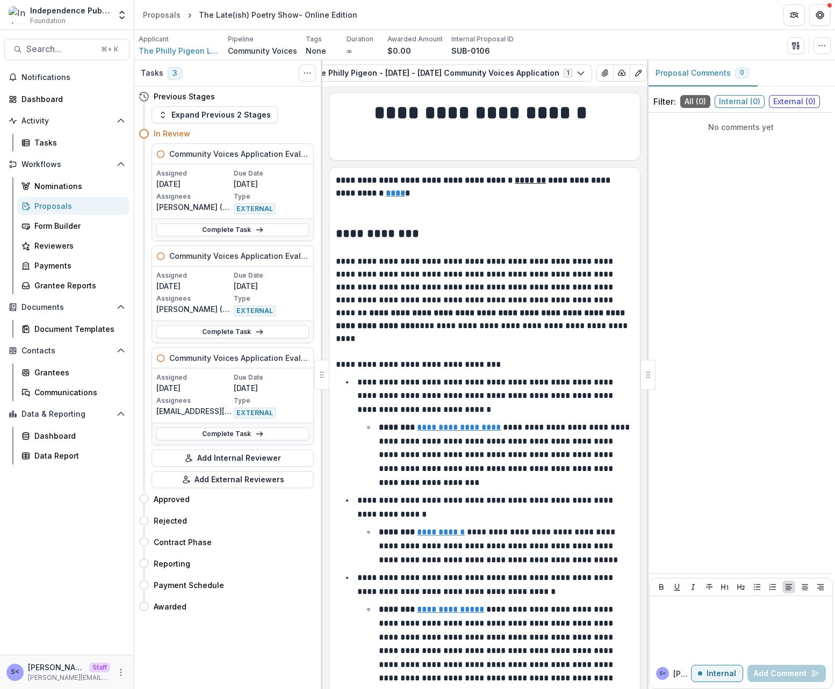
scroll to position [0, 126]
click at [596, 69] on icon "button" at bounding box center [600, 73] width 9 height 9
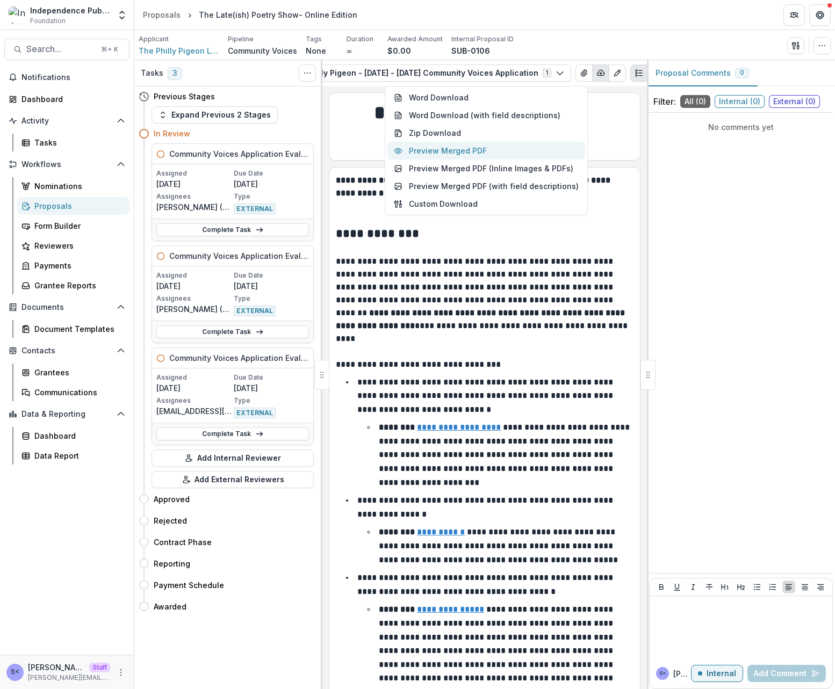
click at [488, 151] on button "Preview Merged PDF" at bounding box center [486, 151] width 198 height 18
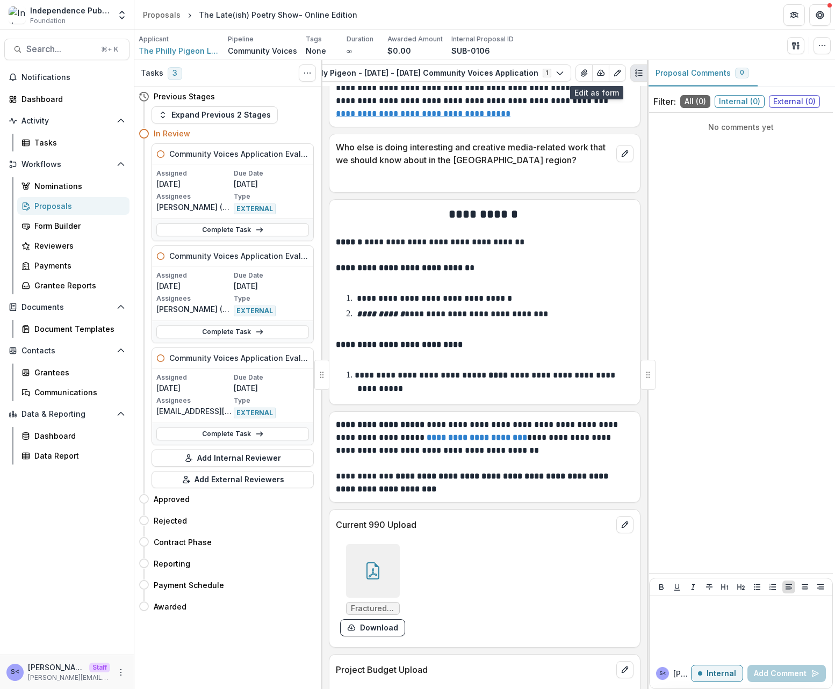
scroll to position [8047, 0]
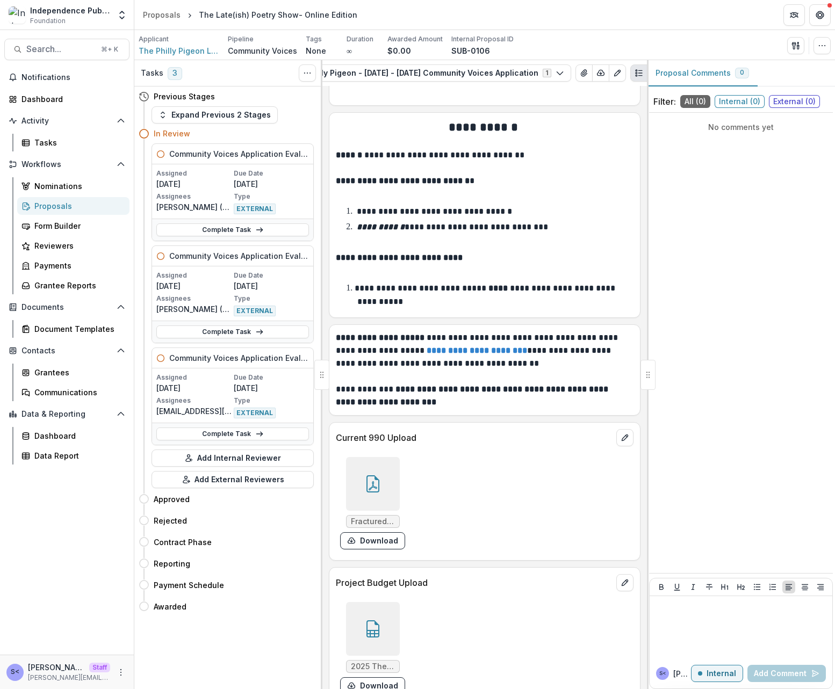
click at [371, 620] on icon at bounding box center [372, 628] width 17 height 17
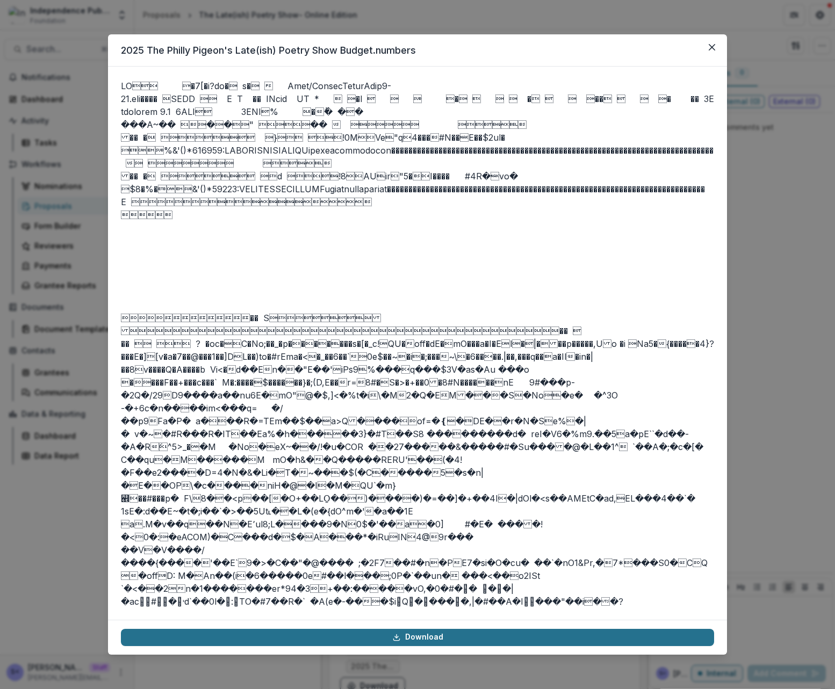
click at [376, 641] on link "Download" at bounding box center [417, 637] width 593 height 17
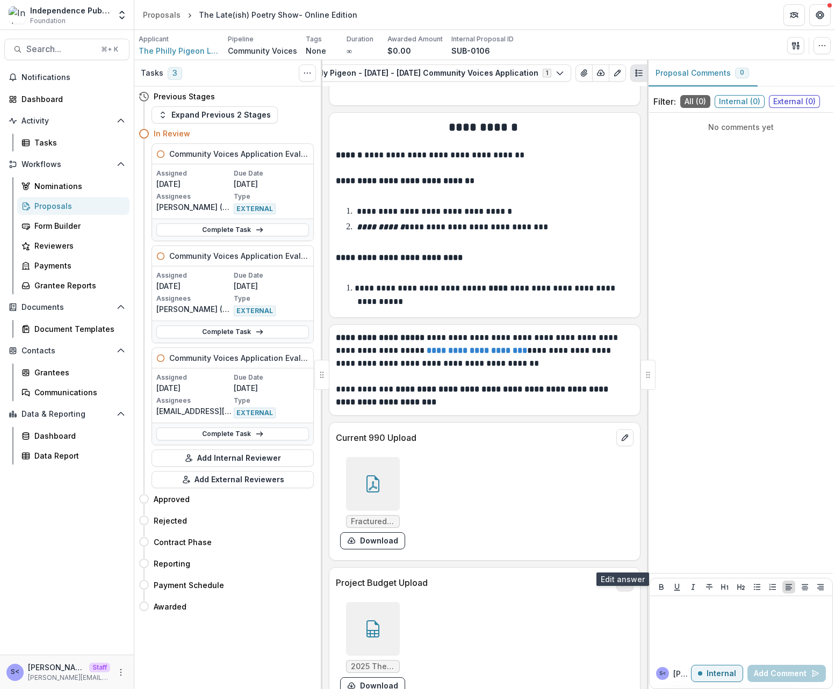
click at [621, 579] on icon "edit" at bounding box center [624, 583] width 9 height 9
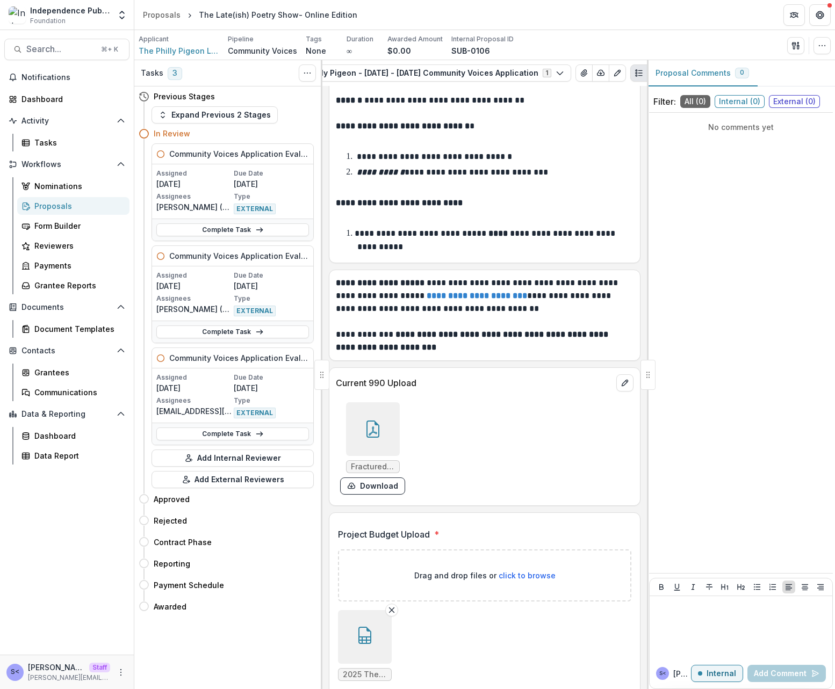
scroll to position [8133, 0]
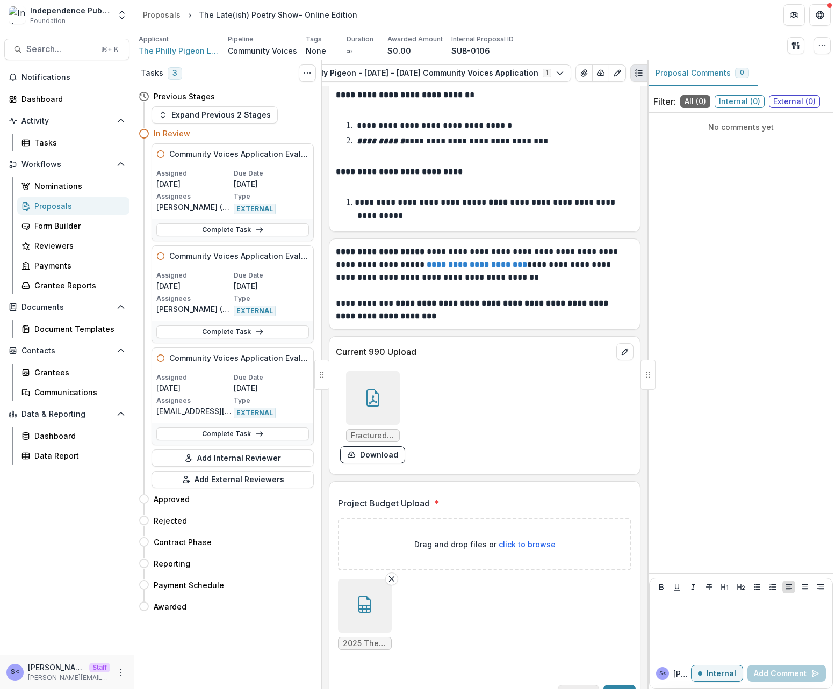
click at [582, 685] on button "Cancel" at bounding box center [578, 693] width 41 height 17
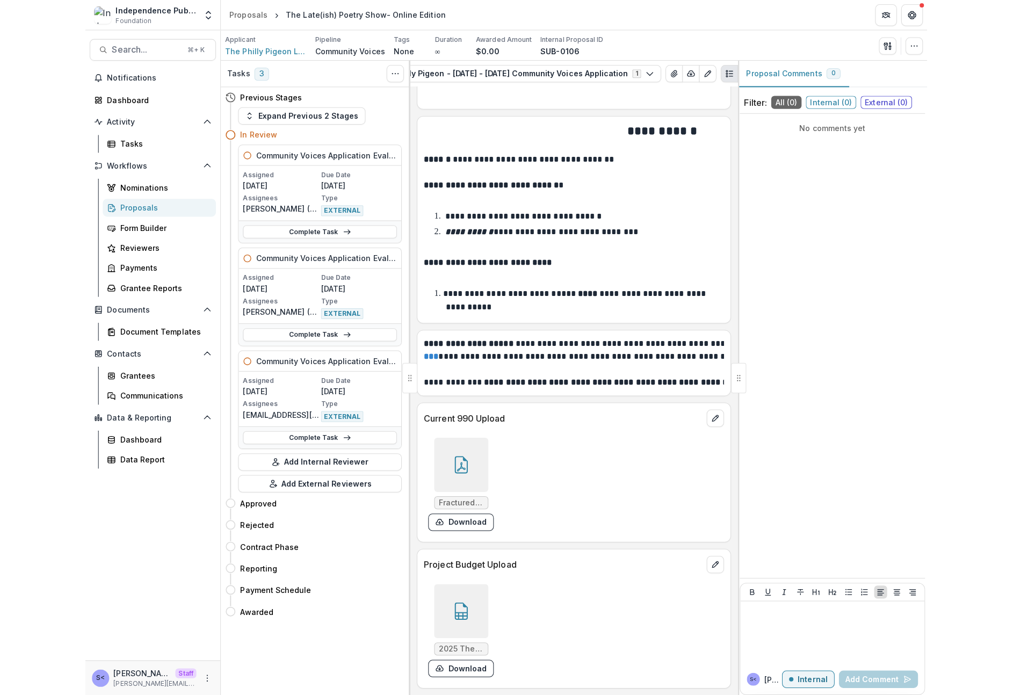
scroll to position [6923, 0]
